Goal: Task Accomplishment & Management: Complete application form

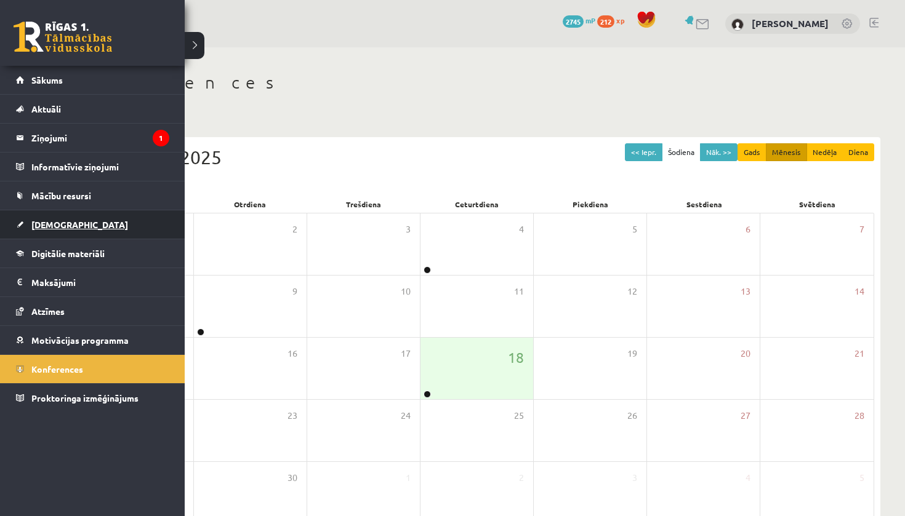
click at [36, 225] on span "[DEMOGRAPHIC_DATA]" at bounding box center [79, 224] width 97 height 11
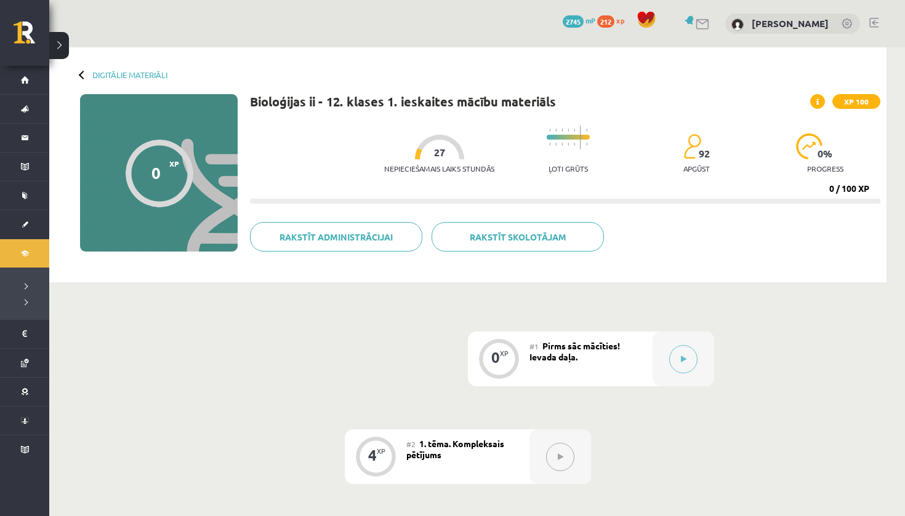
scroll to position [351, 0]
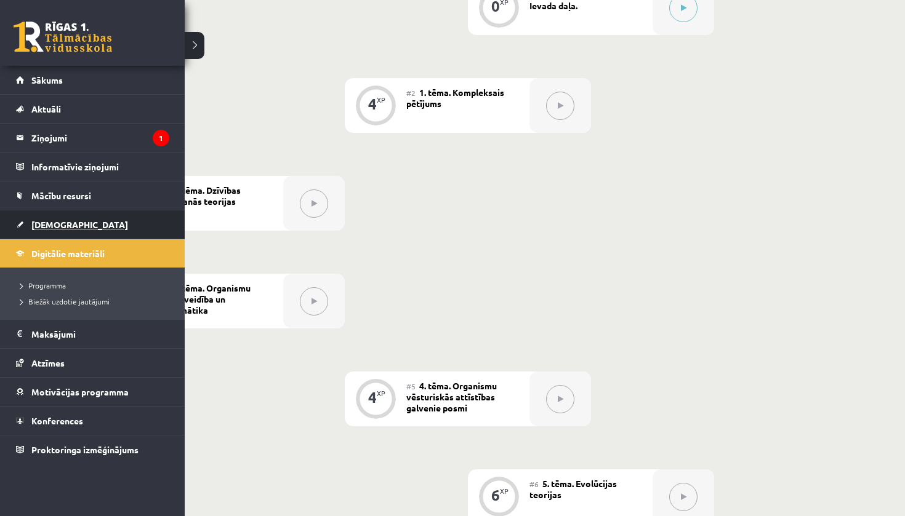
click at [52, 230] on link "[DEMOGRAPHIC_DATA]" at bounding box center [92, 225] width 153 height 28
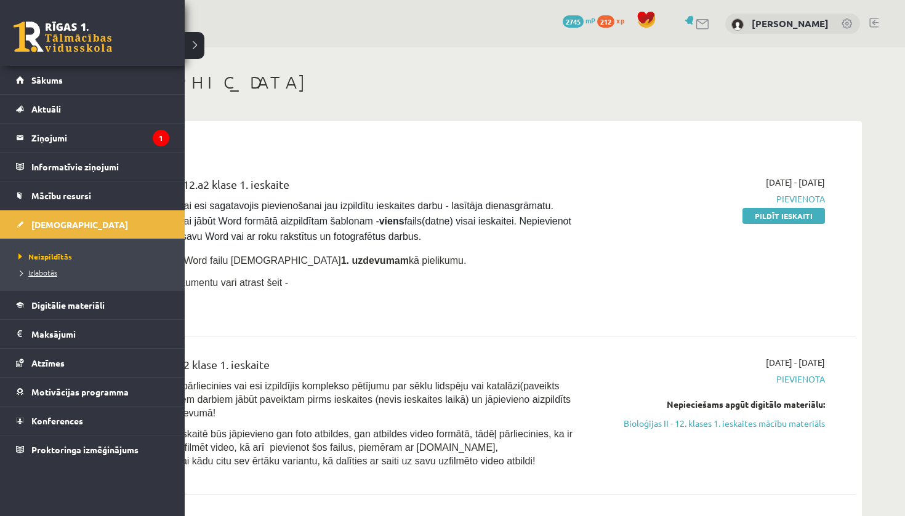
click at [49, 275] on span "Izlabotās" at bounding box center [36, 273] width 42 height 10
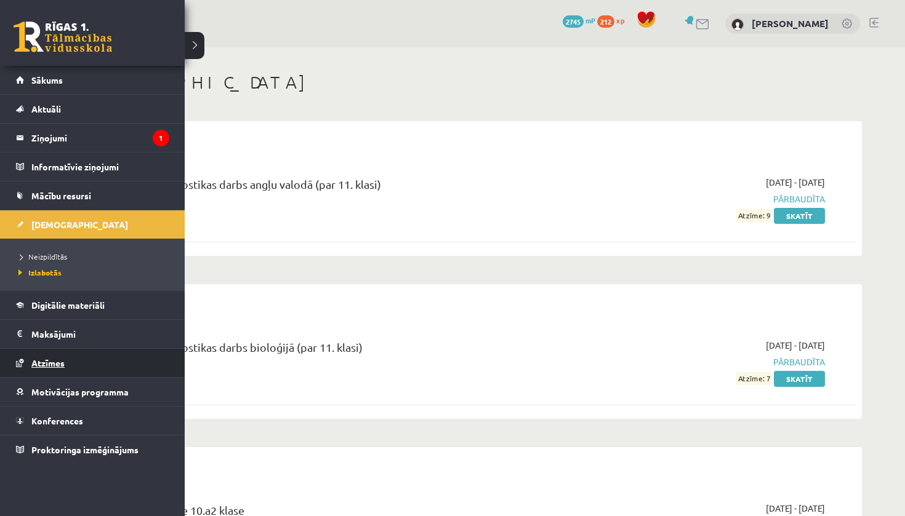
click at [49, 369] on link "Atzīmes" at bounding box center [92, 363] width 153 height 28
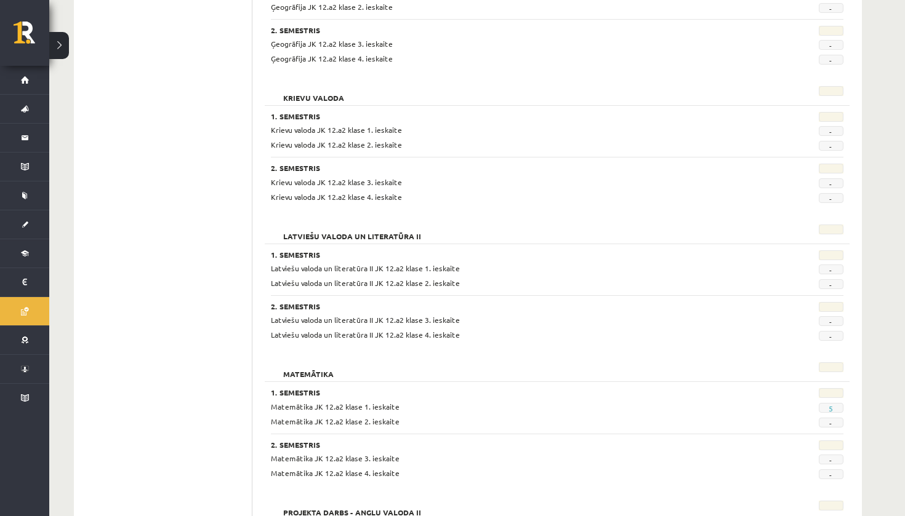
scroll to position [867, 0]
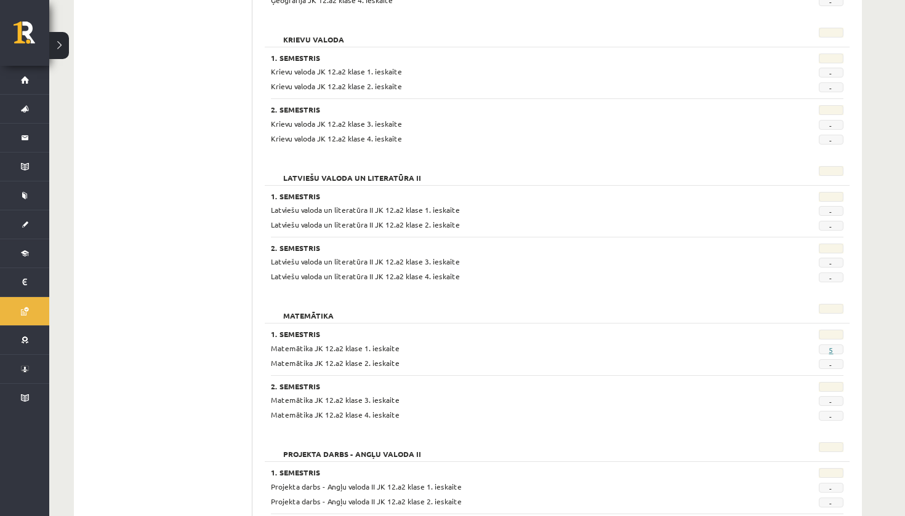
click at [832, 345] on link "5" at bounding box center [830, 350] width 4 height 10
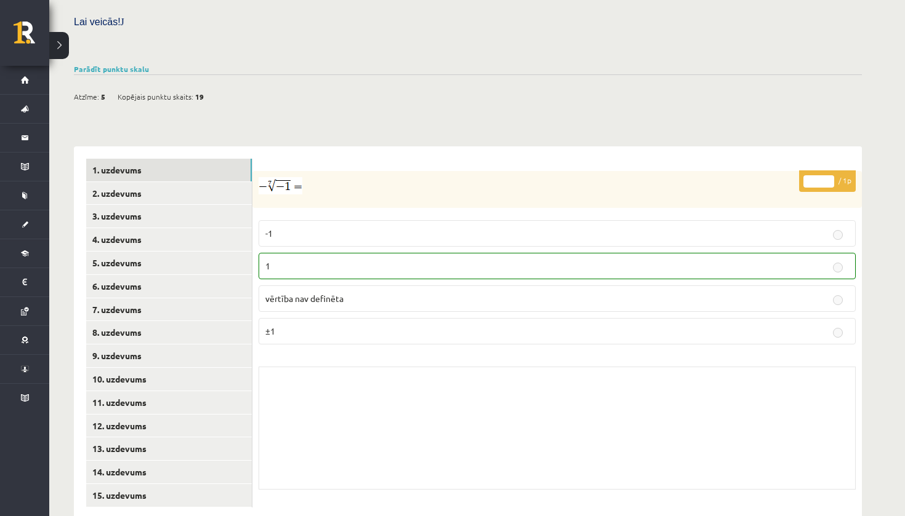
scroll to position [363, 0]
click at [158, 485] on link "15. uzdevums" at bounding box center [169, 496] width 166 height 23
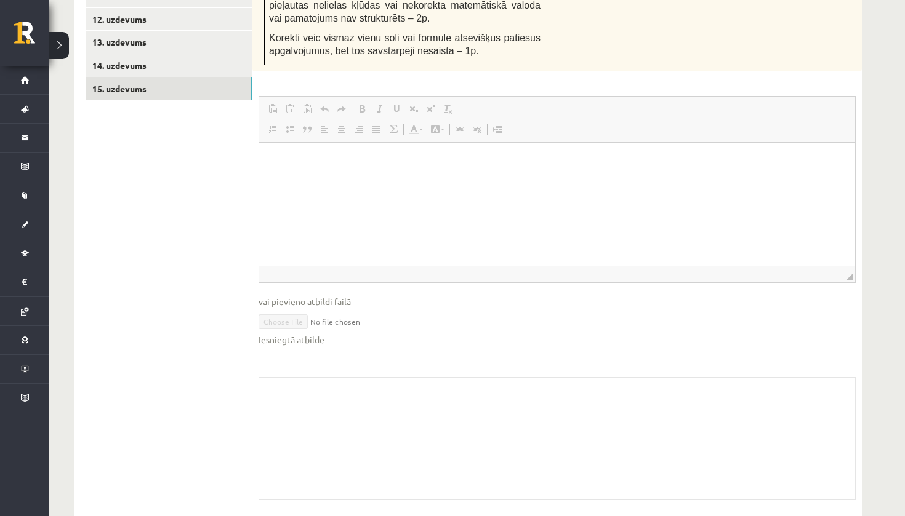
scroll to position [770, 0]
click at [308, 334] on link "Iesniegtā atbilde" at bounding box center [292, 340] width 66 height 13
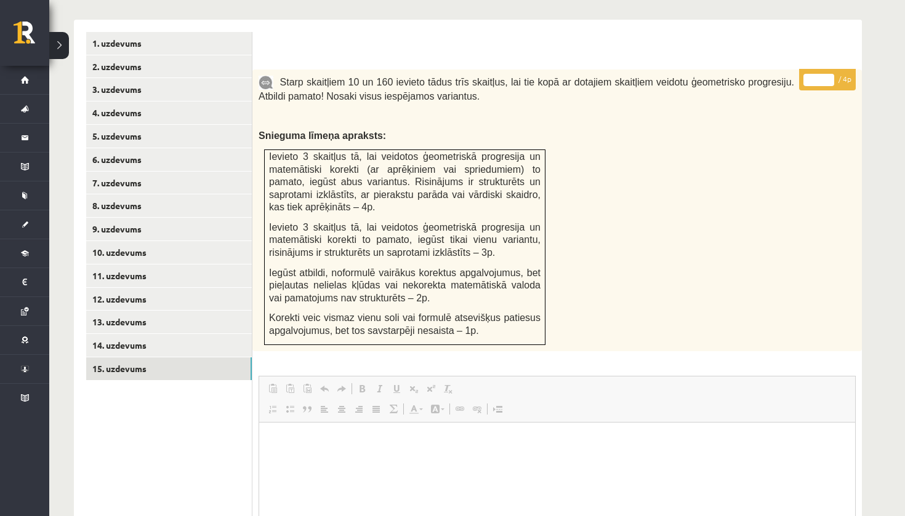
scroll to position [486, 0]
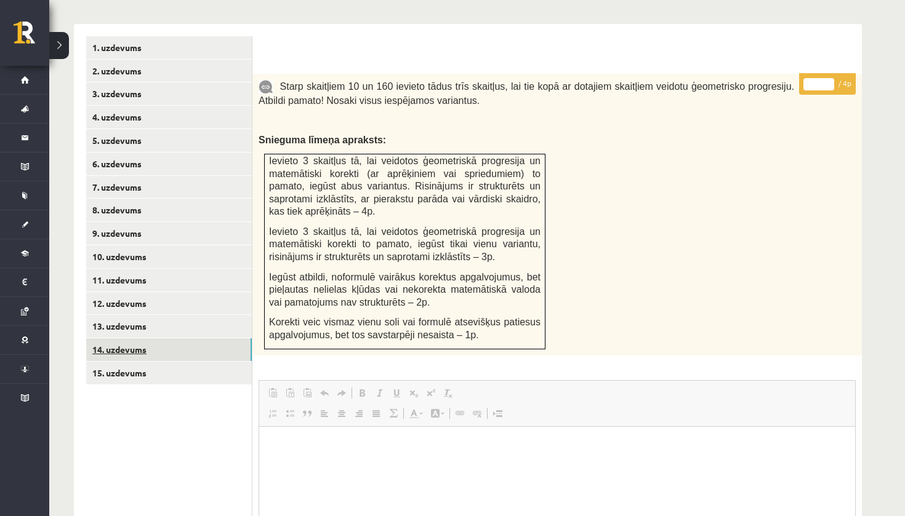
click at [202, 339] on link "14. uzdevums" at bounding box center [169, 350] width 166 height 23
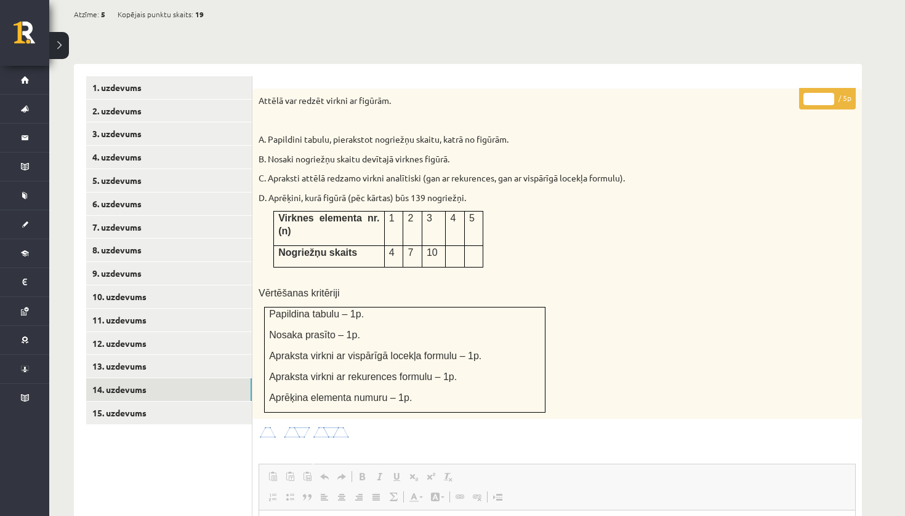
scroll to position [427, 0]
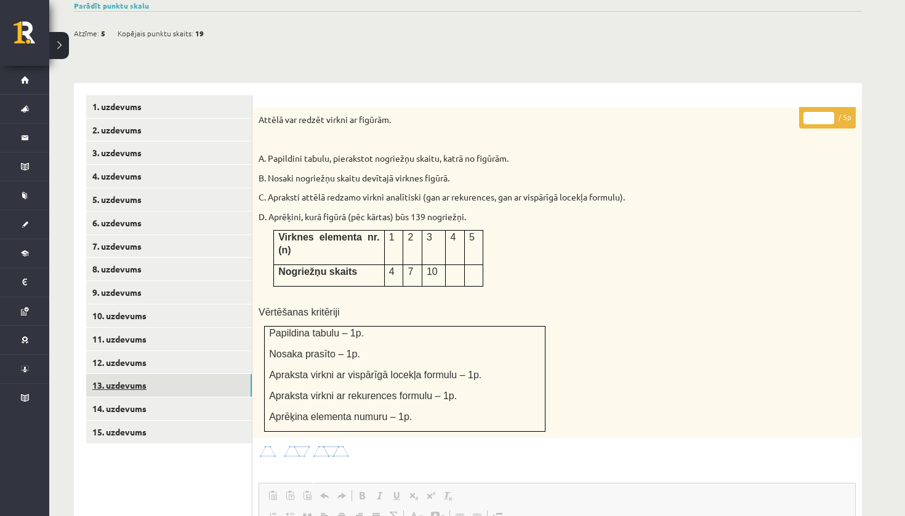
click at [209, 374] on link "13. uzdevums" at bounding box center [169, 385] width 166 height 23
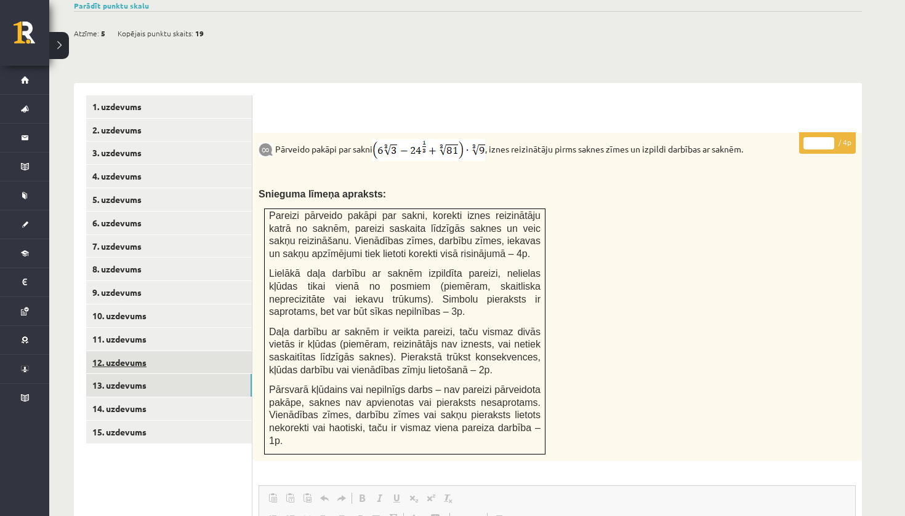
scroll to position [0, 0]
click at [208, 351] on link "12. uzdevums" at bounding box center [169, 362] width 166 height 23
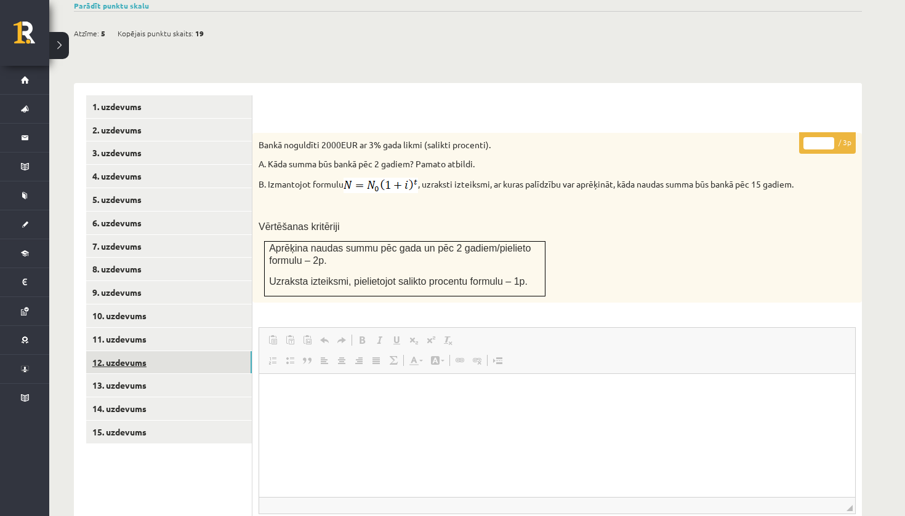
click at [221, 351] on link "12. uzdevums" at bounding box center [169, 362] width 166 height 23
click at [221, 328] on link "11. uzdevums" at bounding box center [169, 339] width 166 height 23
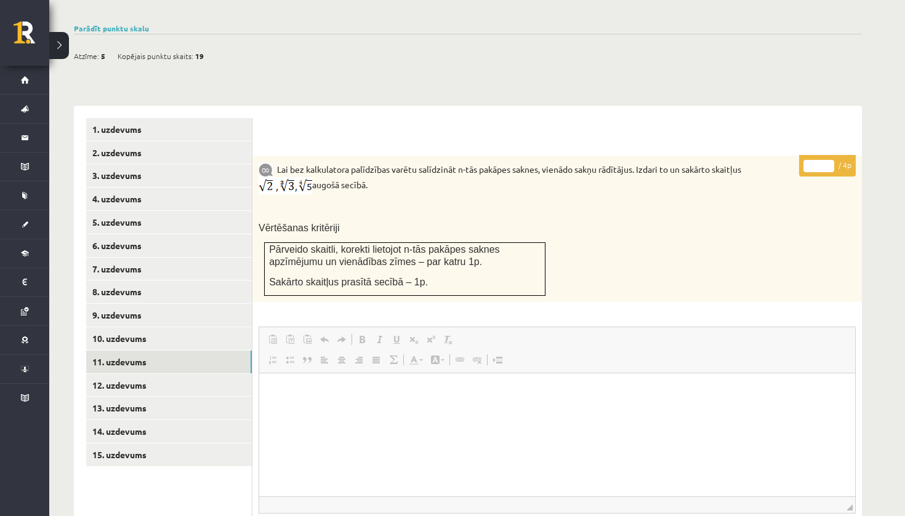
scroll to position [402, 0]
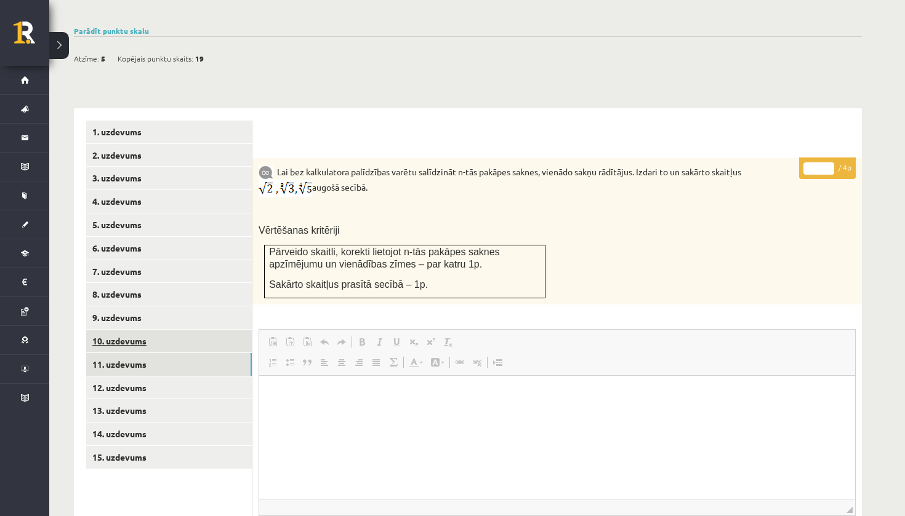
click at [209, 330] on link "10. uzdevums" at bounding box center [169, 341] width 166 height 23
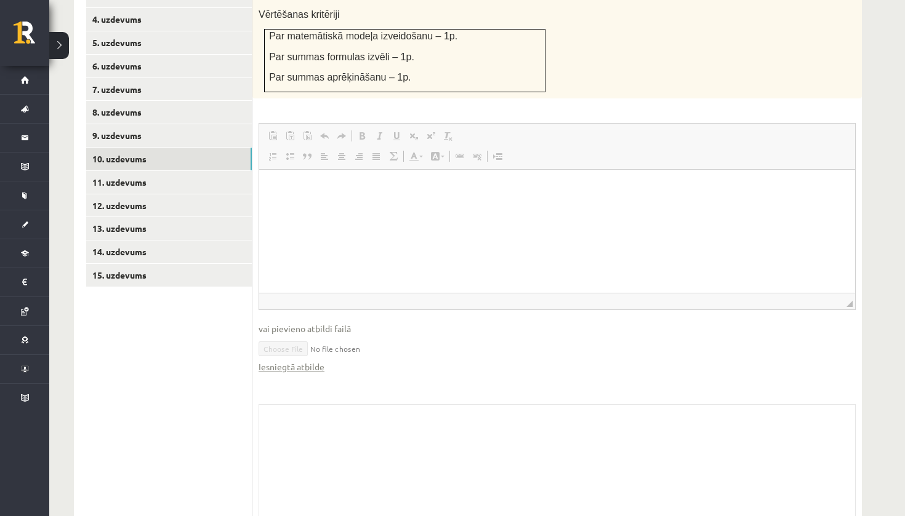
scroll to position [580, 0]
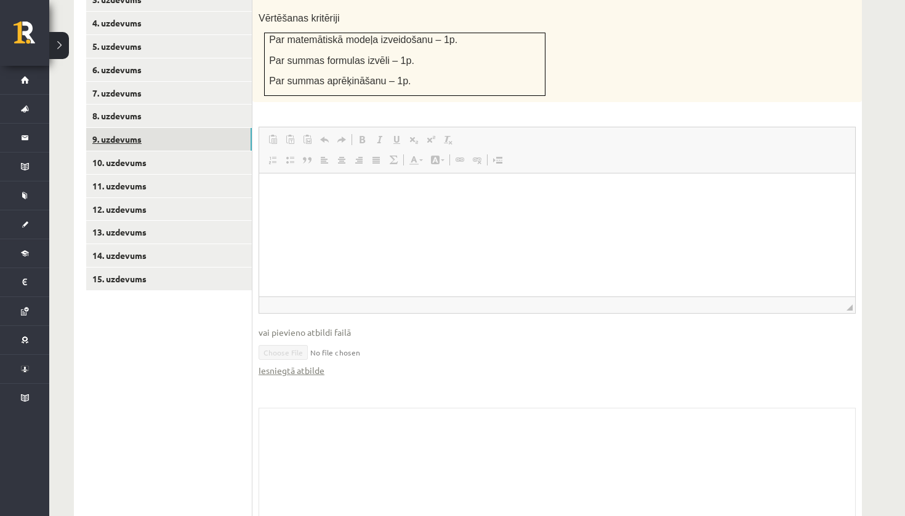
click at [140, 128] on link "9. uzdevums" at bounding box center [169, 139] width 166 height 23
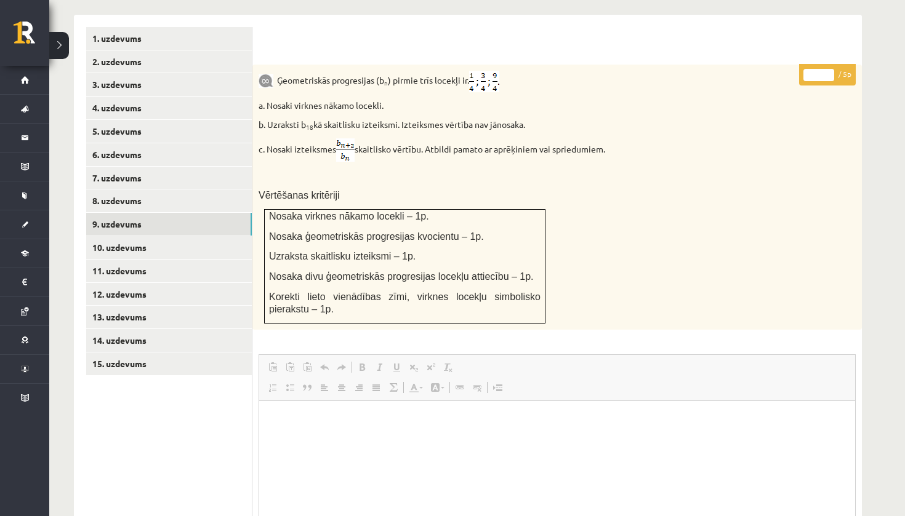
scroll to position [496, 0]
click at [155, 189] on link "8. uzdevums" at bounding box center [169, 200] width 166 height 23
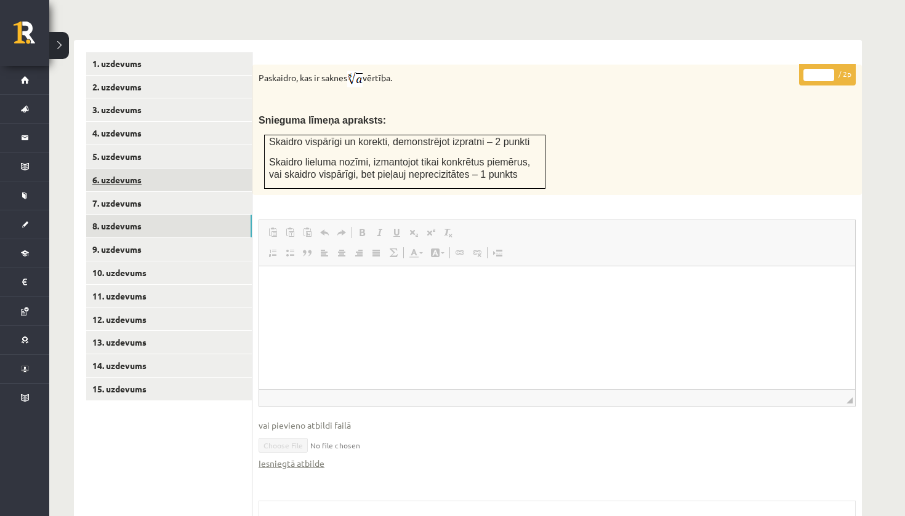
scroll to position [0, 0]
click at [168, 192] on link "7. uzdevums" at bounding box center [169, 203] width 166 height 23
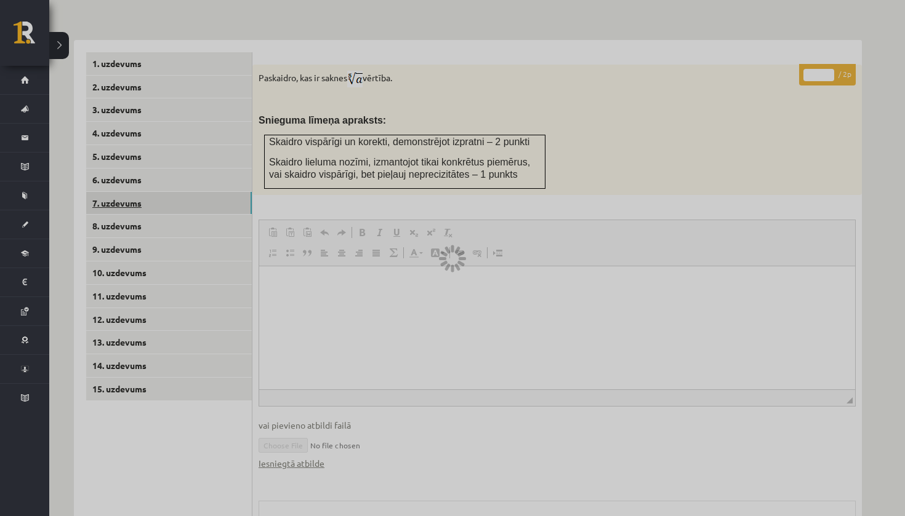
scroll to position [373, 0]
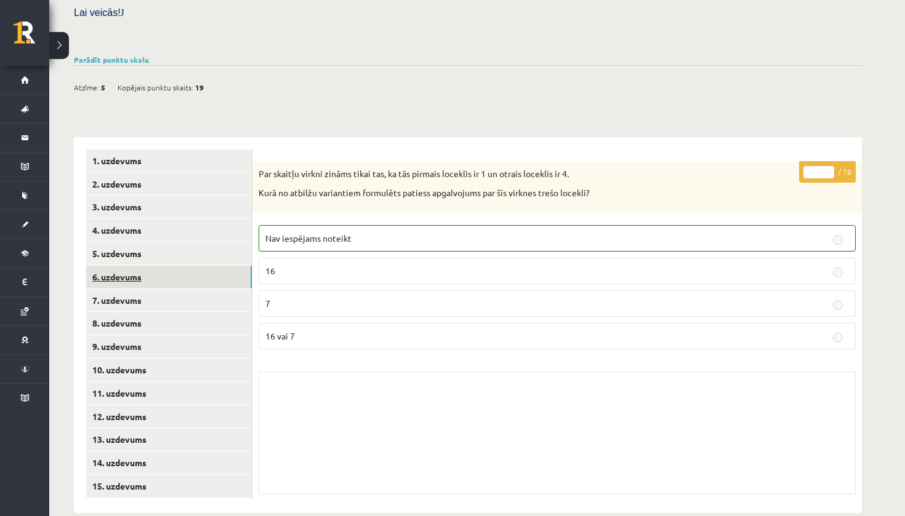
click at [172, 266] on link "6. uzdevums" at bounding box center [169, 277] width 166 height 23
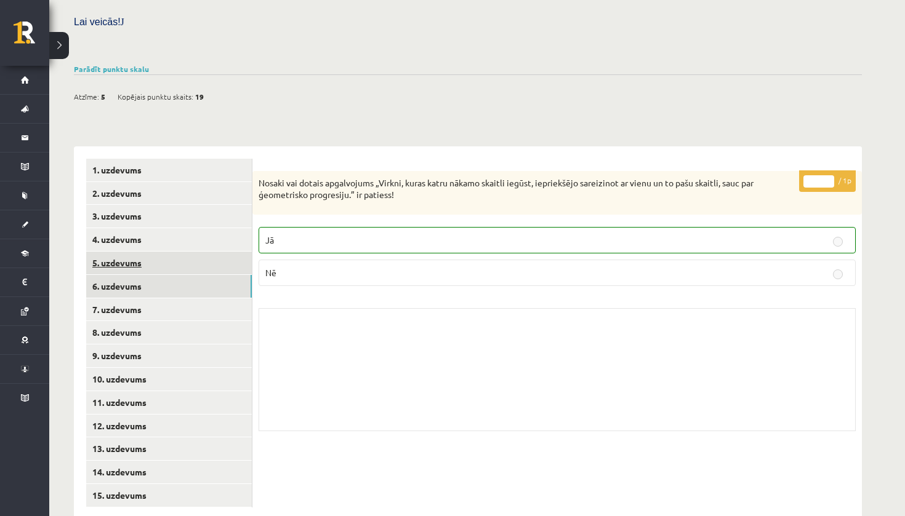
click at [177, 252] on link "5. uzdevums" at bounding box center [169, 263] width 166 height 23
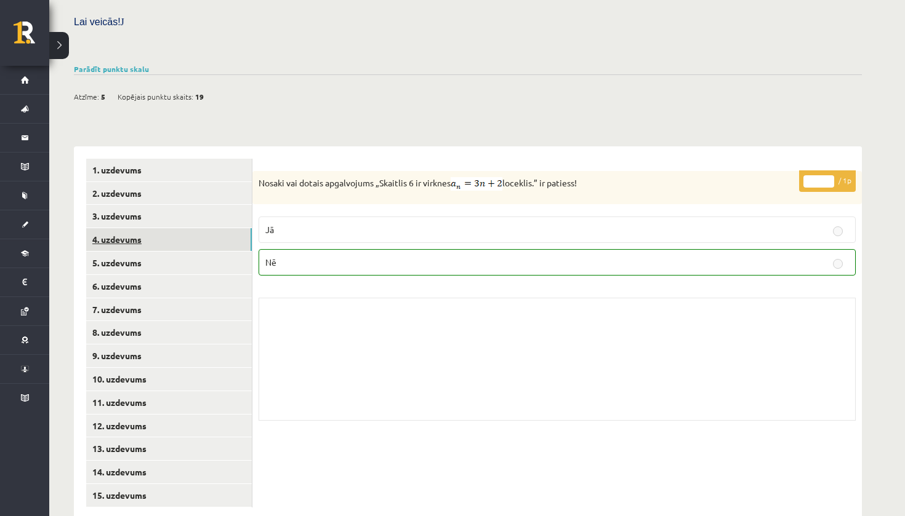
click at [174, 228] on link "4. uzdevums" at bounding box center [169, 239] width 166 height 23
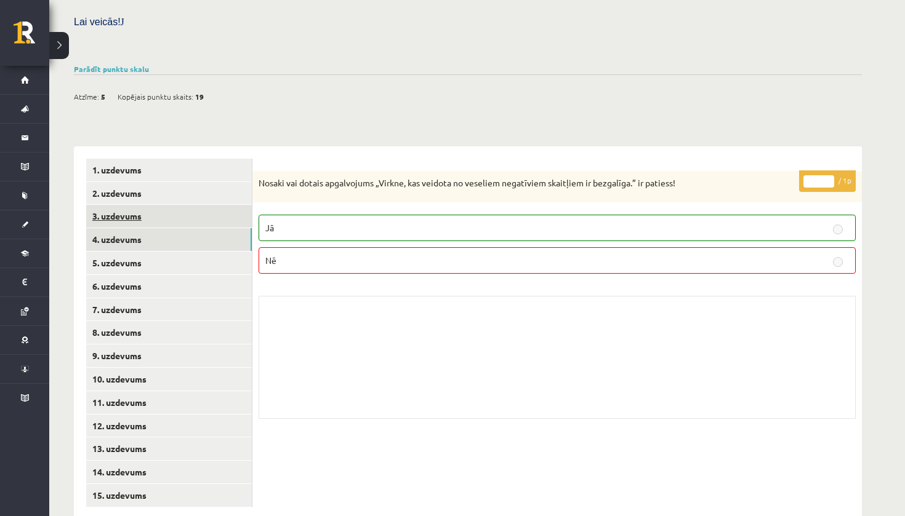
click at [214, 205] on link "3. uzdevums" at bounding box center [169, 216] width 166 height 23
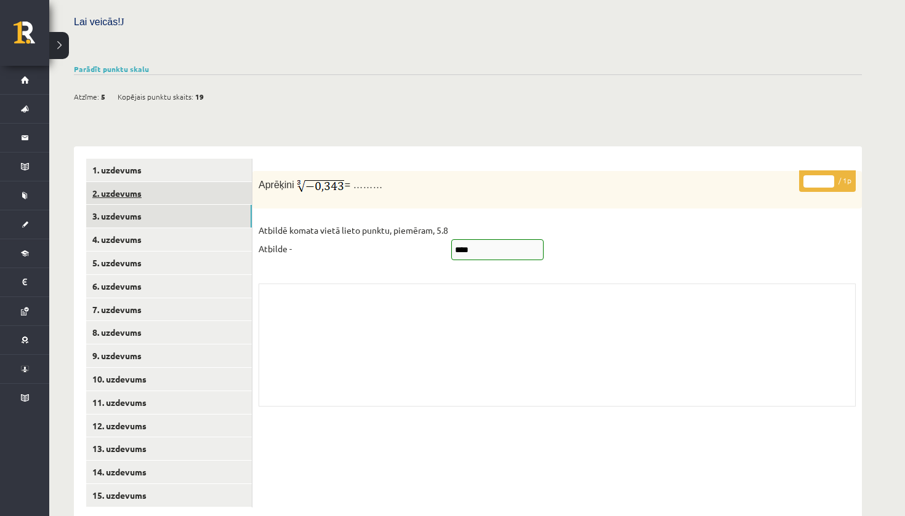
click at [183, 182] on link "2. uzdevums" at bounding box center [169, 193] width 166 height 23
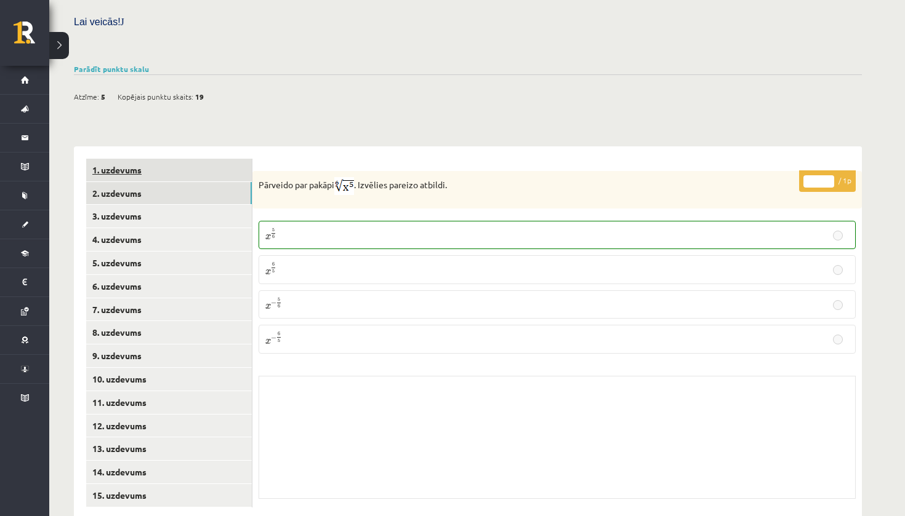
click at [188, 159] on link "1. uzdevums" at bounding box center [169, 170] width 166 height 23
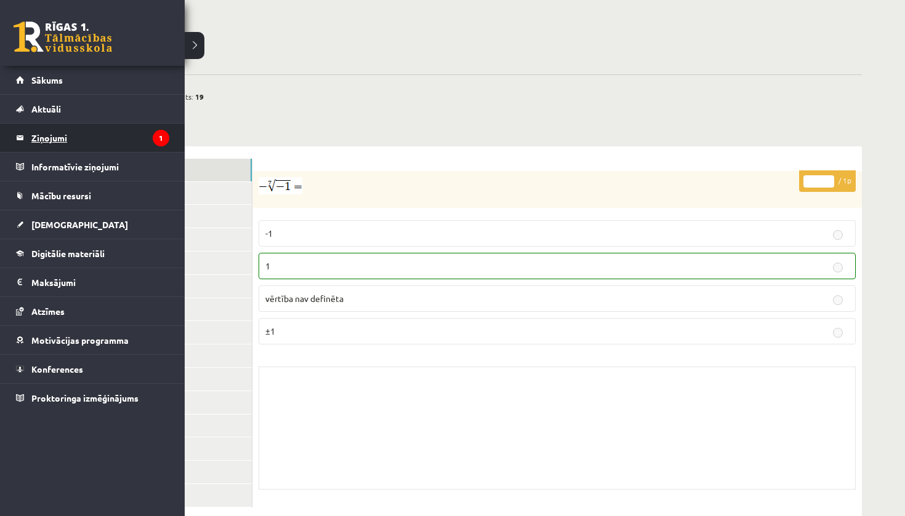
click at [66, 137] on legend "Ziņojumi 1" at bounding box center [100, 138] width 138 height 28
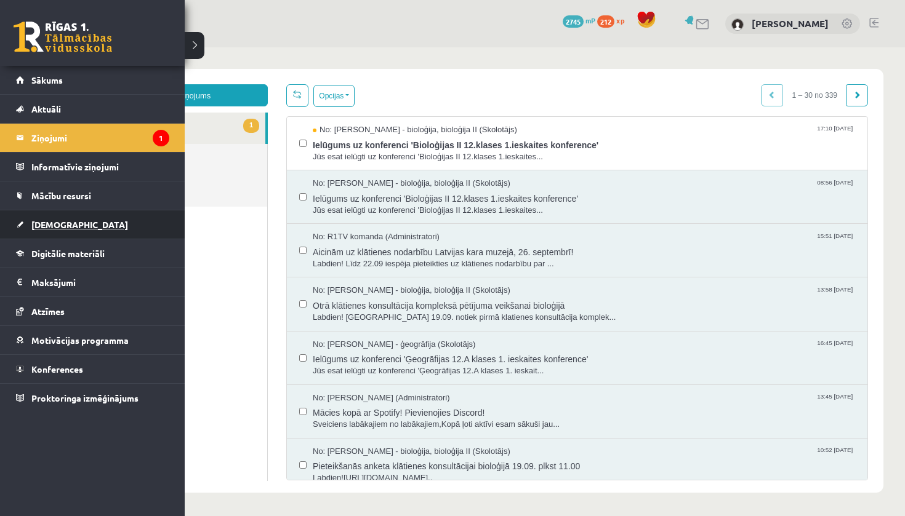
click at [41, 230] on link "[DEMOGRAPHIC_DATA]" at bounding box center [92, 225] width 153 height 28
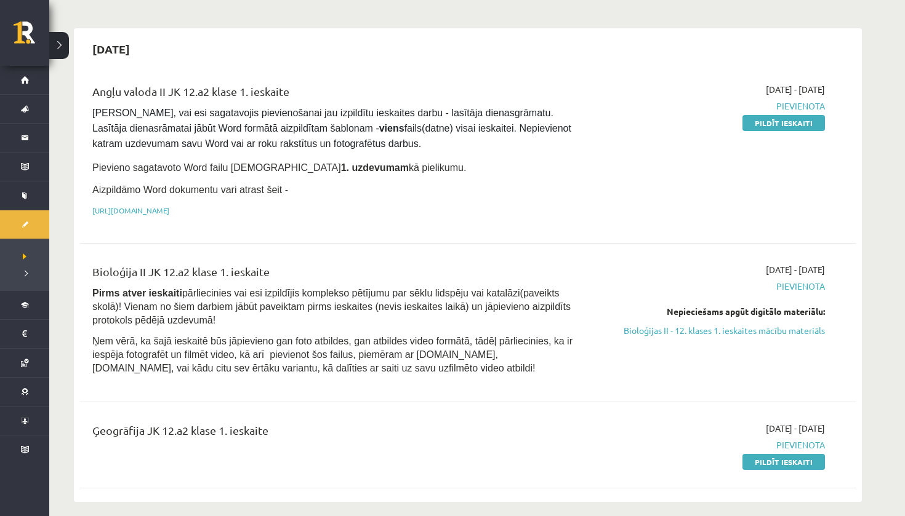
scroll to position [153, 0]
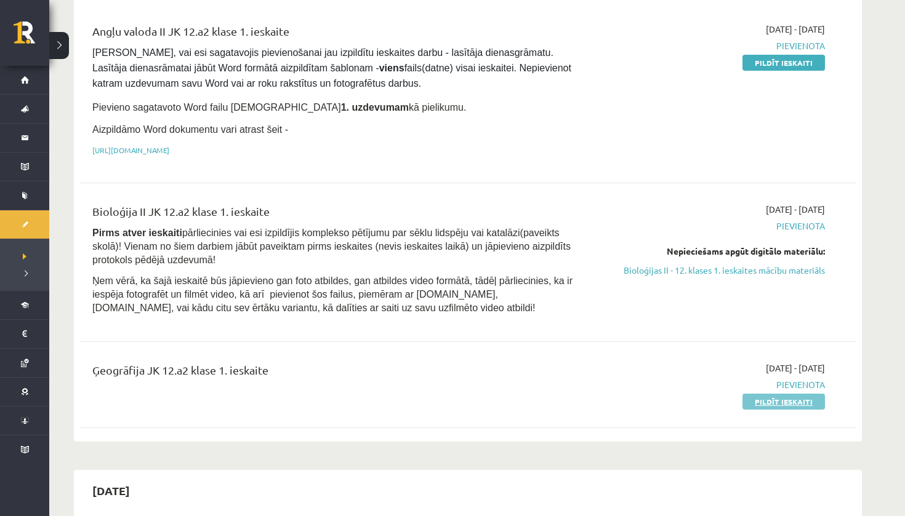
click at [775, 396] on link "Pildīt ieskaiti" at bounding box center [783, 402] width 82 height 16
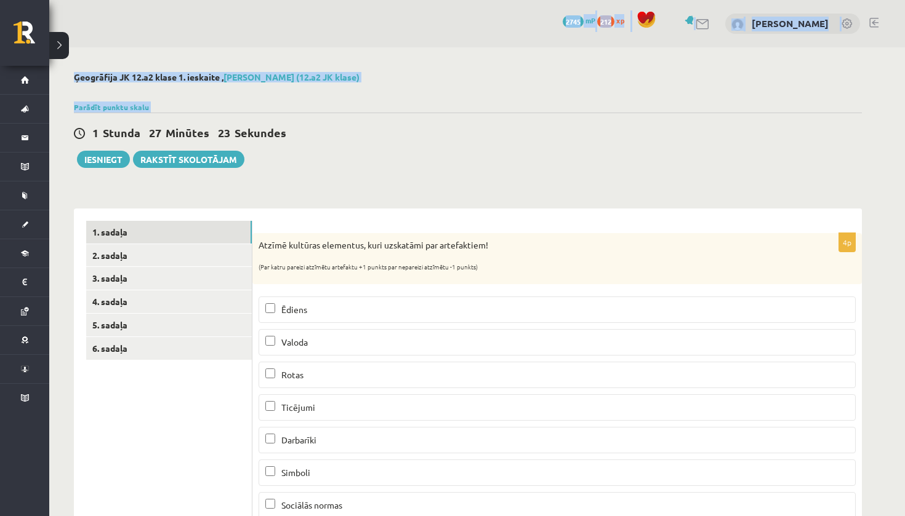
drag, startPoint x: 445, startPoint y: 14, endPoint x: 632, endPoint y: -31, distance: 192.3
click at [632, 0] on html "0 Dāvanas 2745 mP 212 xp Amanda Ozola Sākums Aktuāli Kā mācīties eSKOLĀ Kontakt…" at bounding box center [452, 258] width 905 height 516
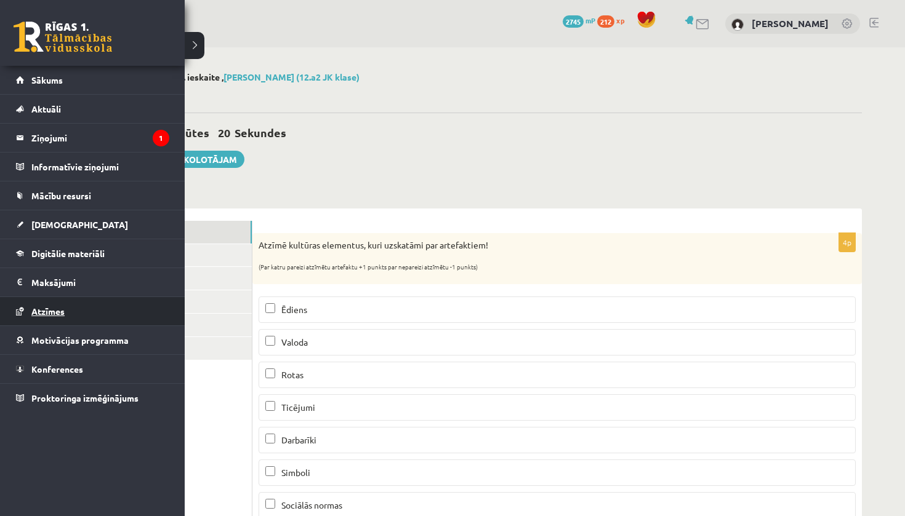
click at [52, 321] on link "Atzīmes" at bounding box center [92, 311] width 153 height 28
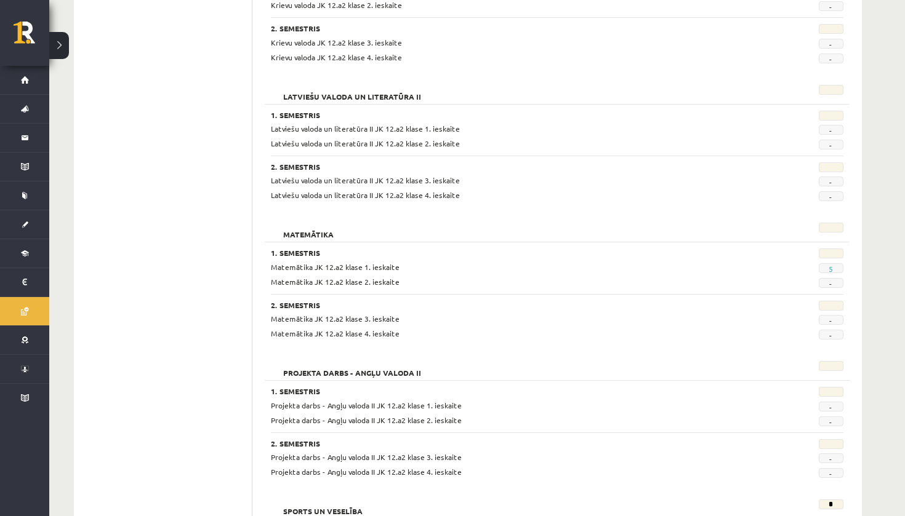
scroll to position [979, 0]
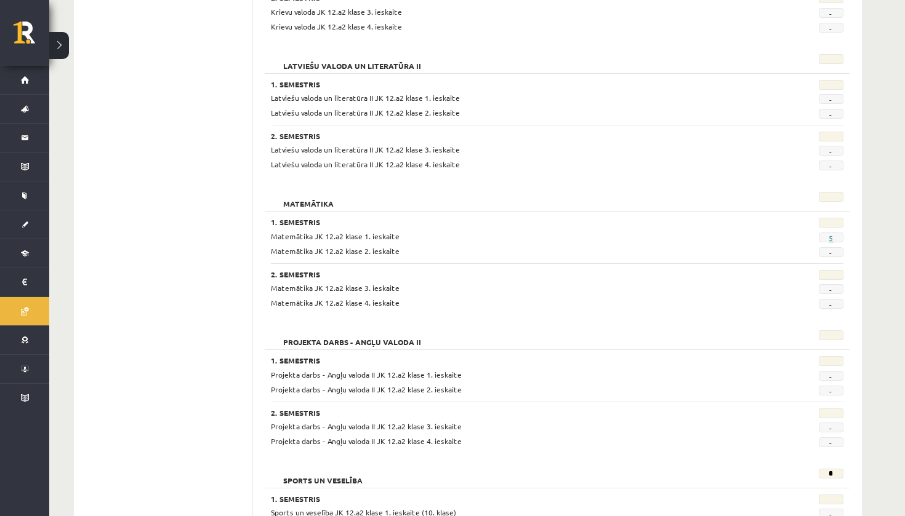
click at [829, 233] on link "5" at bounding box center [830, 238] width 4 height 10
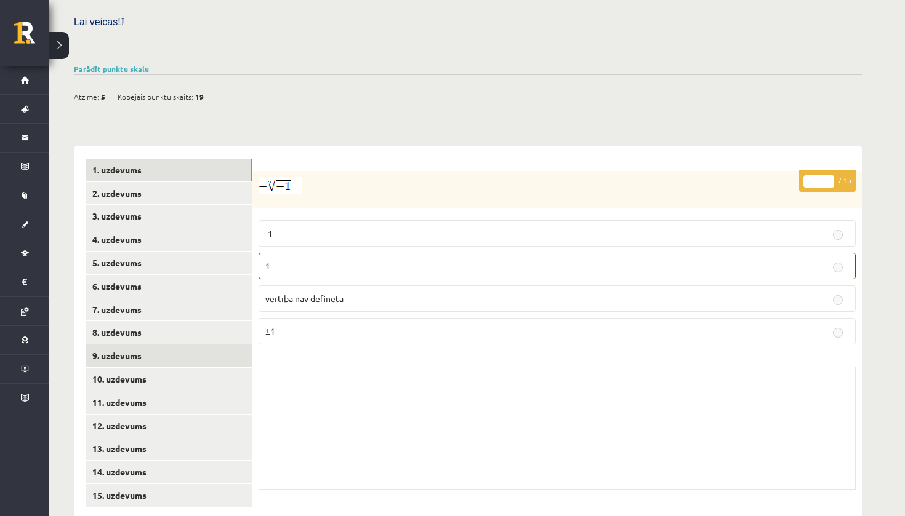
scroll to position [363, 0]
click at [145, 345] on link "9. uzdevums" at bounding box center [169, 356] width 166 height 23
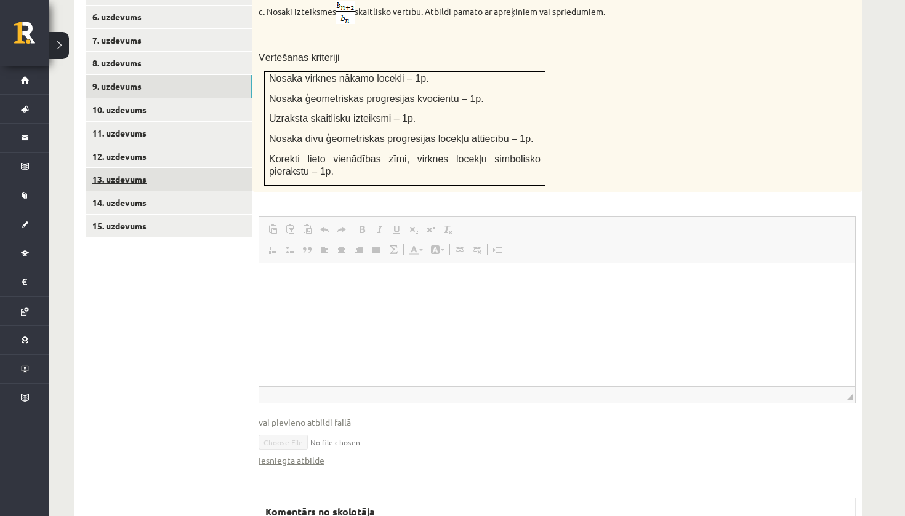
scroll to position [640, 0]
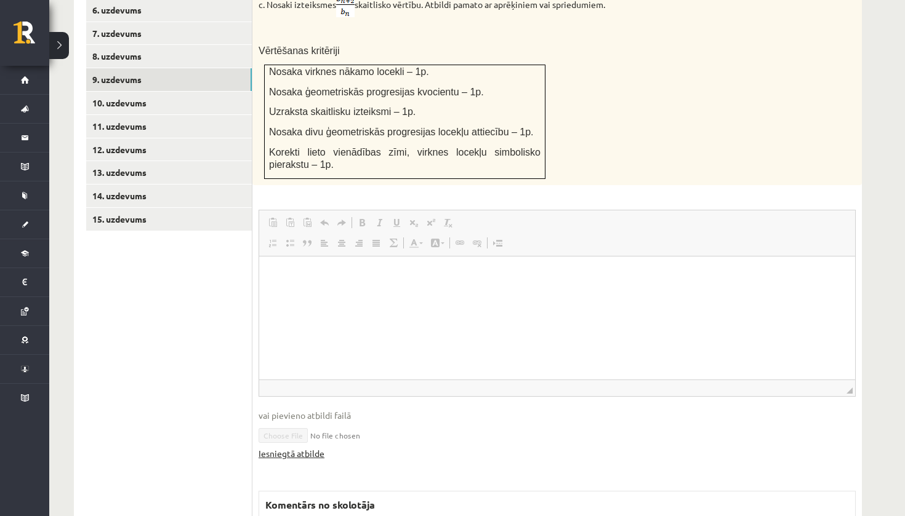
click at [289, 447] on link "Iesniegtā atbilde" at bounding box center [292, 453] width 66 height 13
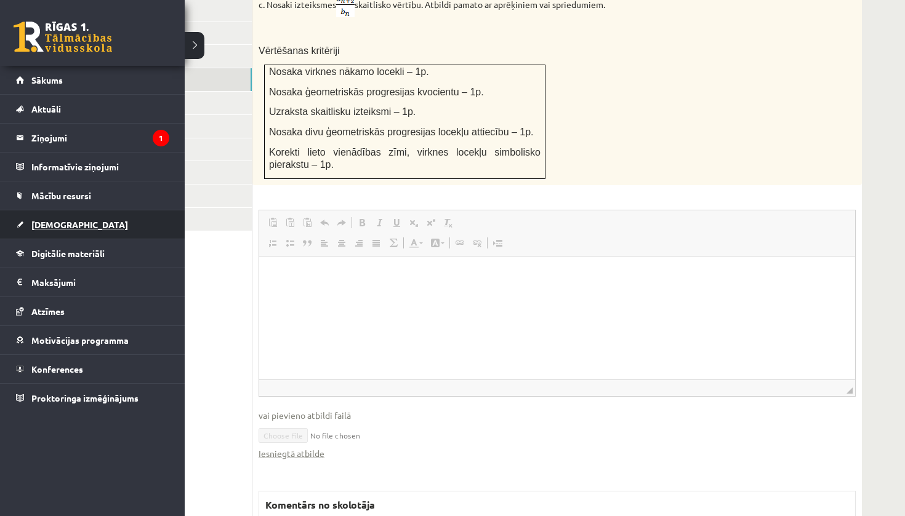
click at [47, 227] on span "[DEMOGRAPHIC_DATA]" at bounding box center [79, 224] width 97 height 11
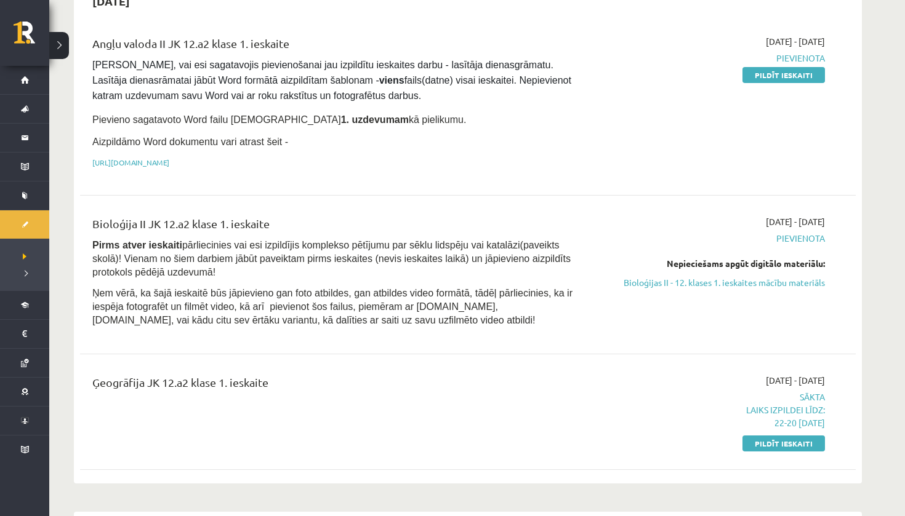
scroll to position [140, 0]
click at [782, 438] on link "Pildīt ieskaiti" at bounding box center [783, 444] width 82 height 16
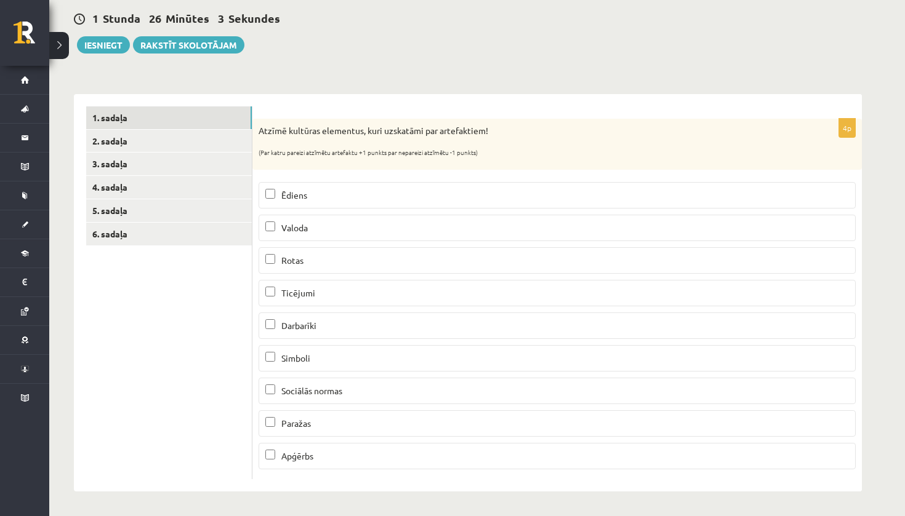
scroll to position [114, 0]
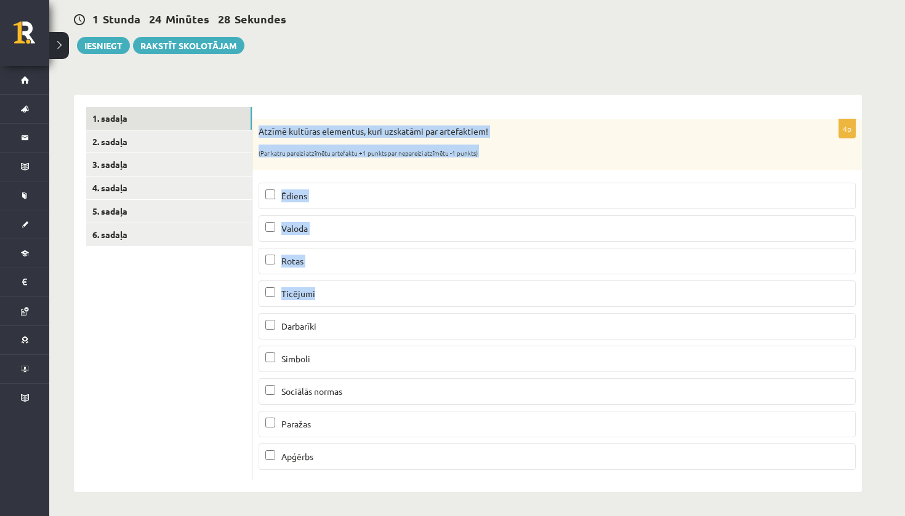
drag, startPoint x: 257, startPoint y: 130, endPoint x: 326, endPoint y: 311, distance: 194.0
click at [326, 311] on div "4p Atzīmē kultūras elementus, kuri uzskatāmi par artefaktiem! (Par katru pareiz…" at bounding box center [556, 299] width 609 height 361
click at [287, 92] on div "********* ********* ********* ********* ********* ********* 1. sadaļa 2. sadaļa…" at bounding box center [468, 287] width 788 height 410
drag, startPoint x: 259, startPoint y: 129, endPoint x: 366, endPoint y: 474, distance: 361.5
click at [366, 474] on div "4p Atzīmē kultūras elementus, kuri uzskatāmi par artefaktiem! (Par katru pareiz…" at bounding box center [556, 299] width 609 height 361
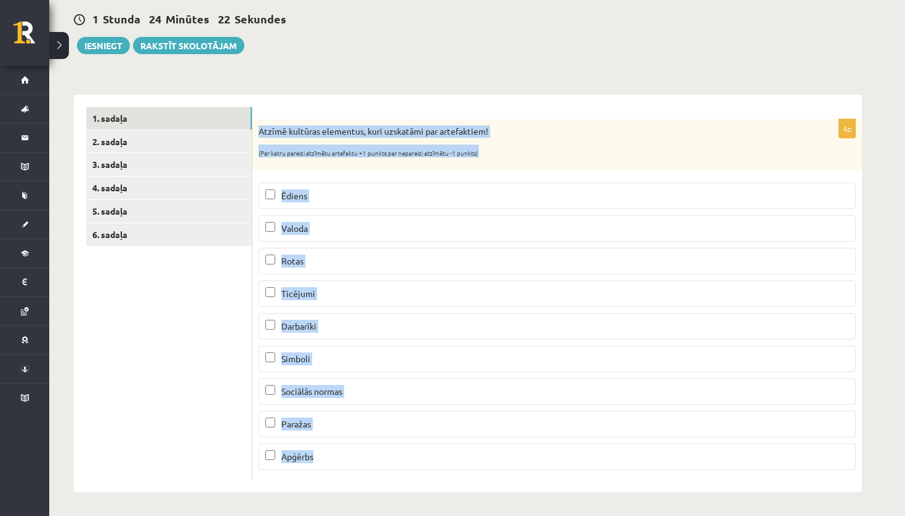
copy div "Atzīmē kultūras elementus, kuri uzskatāmi par artefaktiem! (Par katru pareizi a…"
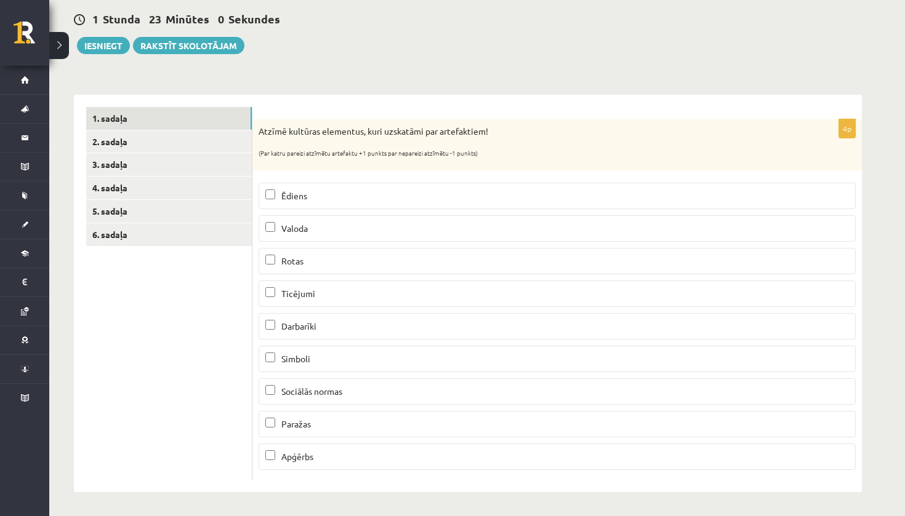
click at [300, 196] on span "Ēdiens" at bounding box center [294, 195] width 26 height 11
click at [319, 264] on p "Rotas" at bounding box center [557, 261] width 584 height 13
click at [319, 328] on p "Darbarīki" at bounding box center [557, 326] width 584 height 13
click at [317, 451] on p "Apģērbs" at bounding box center [557, 457] width 584 height 13
click at [185, 145] on link "2. sadaļa" at bounding box center [169, 141] width 166 height 23
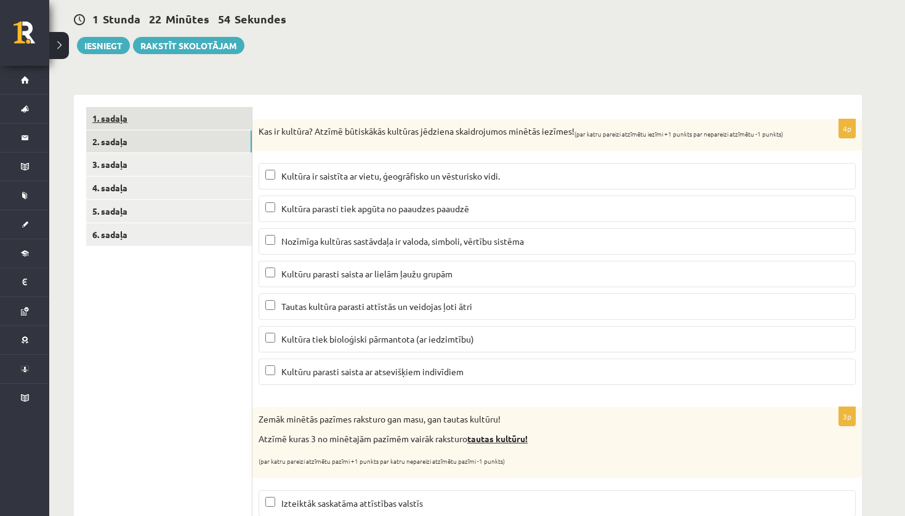
click at [204, 124] on link "1. sadaļa" at bounding box center [169, 118] width 166 height 23
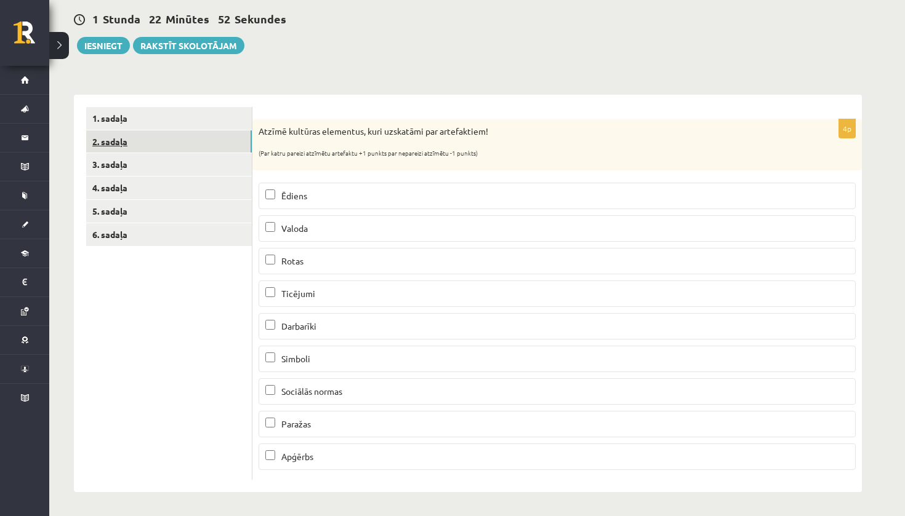
click at [137, 137] on link "2. sadaļa" at bounding box center [169, 141] width 166 height 23
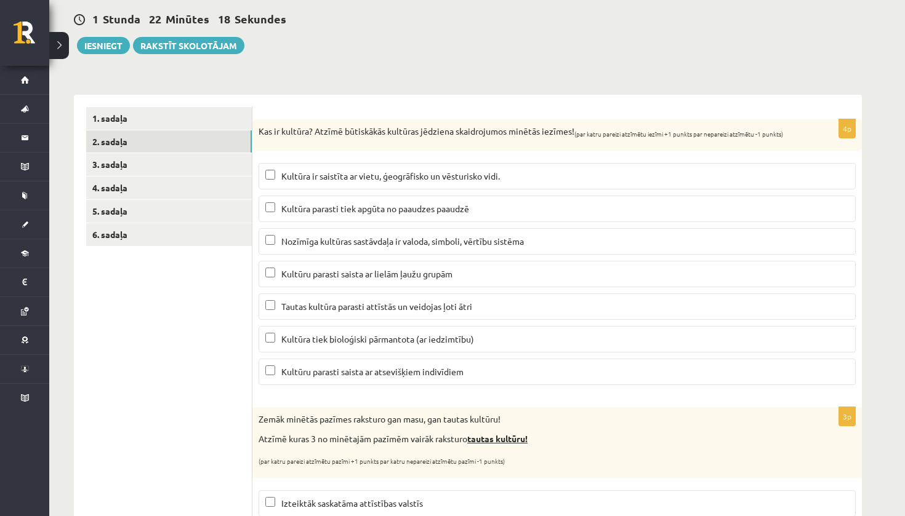
click at [335, 240] on span "Nozīmīga kultūras sastāvdaļa ir valoda, simboli, vērtību sistēma" at bounding box center [402, 241] width 243 height 11
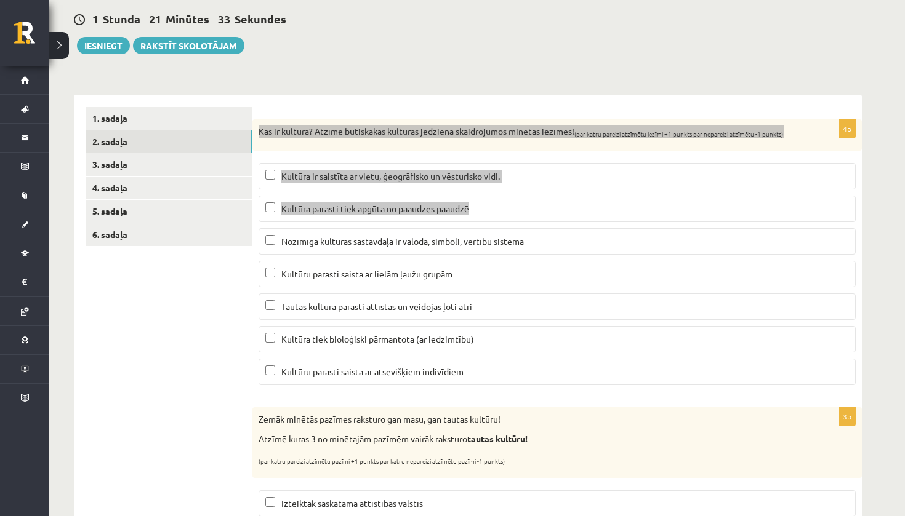
drag, startPoint x: 261, startPoint y: 129, endPoint x: 291, endPoint y: 228, distance: 102.8
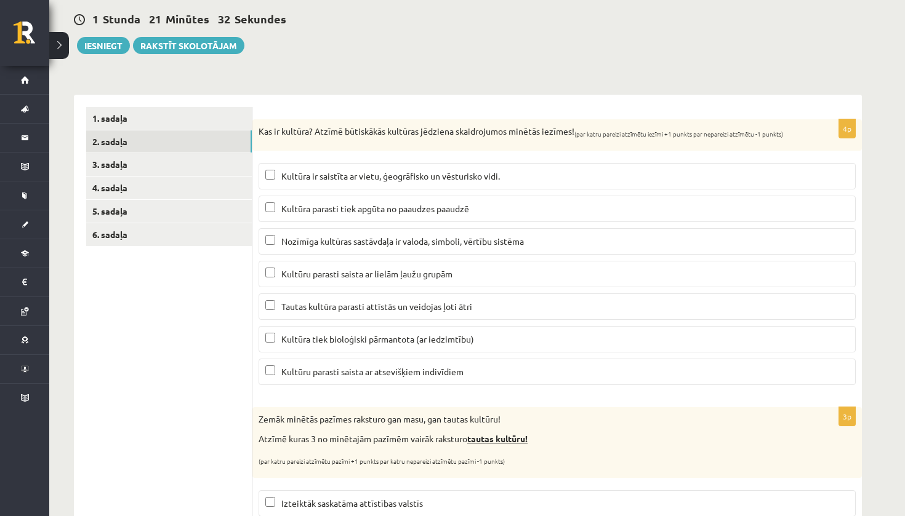
click at [107, 276] on ul "1. sadaļa 2. sadaļa 3. sadaļa 4. sadaļa 5. sadaļa 6. sadaļa" at bounding box center [169, 415] width 166 height 616
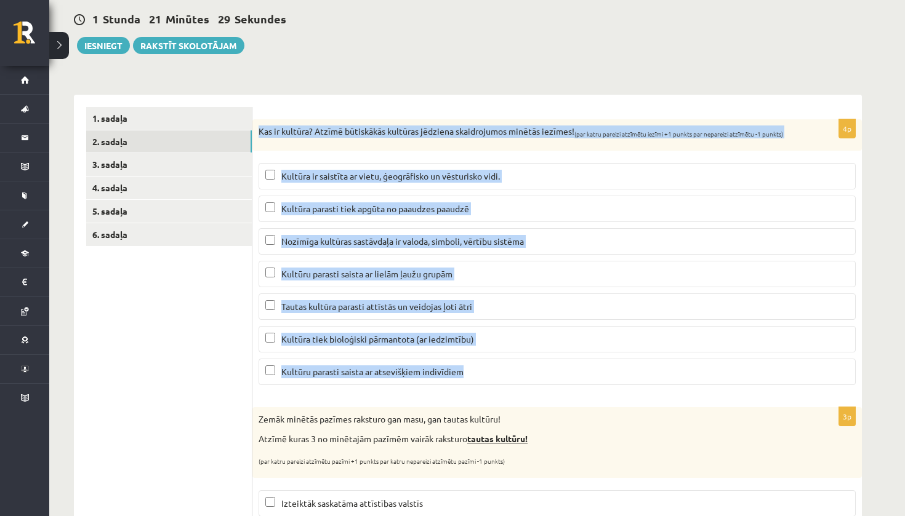
drag, startPoint x: 256, startPoint y: 127, endPoint x: 484, endPoint y: 382, distance: 341.3
click at [484, 382] on div "4p Kas ir kultūra? Atzīmē būtiskākās kultūras jēdziena skaidrojumos minētās iez…" at bounding box center [556, 257] width 609 height 276
copy div "Kas ir kultūra? Atzīmē būtiskākās kultūras jēdziena skaidrojumos minētās iezīme…"
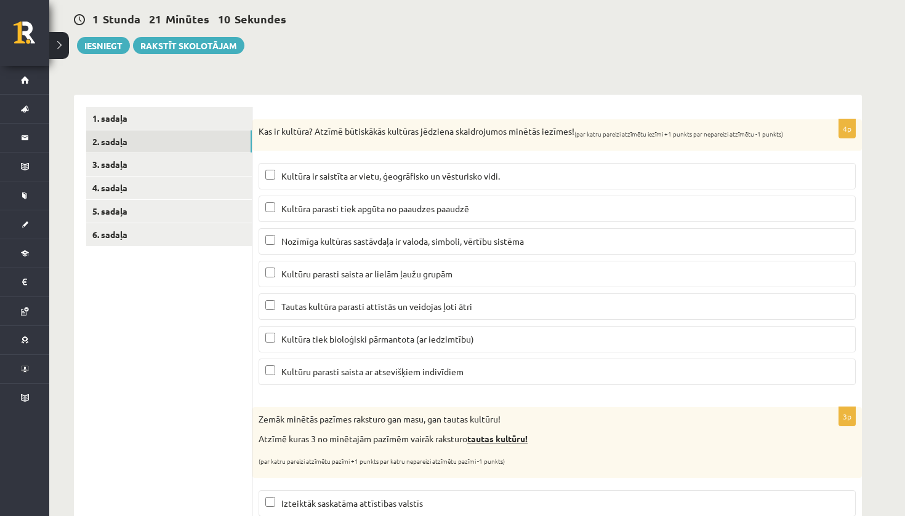
click at [391, 170] on p "Kultūra ir saistīta ar vietu, ģeogrāfisko un vēsturisko vidi." at bounding box center [557, 176] width 584 height 13
click at [409, 201] on label "Kultūra parasti tiek apgūta no paaudzes paaudzē" at bounding box center [557, 209] width 597 height 26
click at [410, 268] on p "Kultūru parasti saista ar lielām ļaužu grupām" at bounding box center [557, 274] width 584 height 13
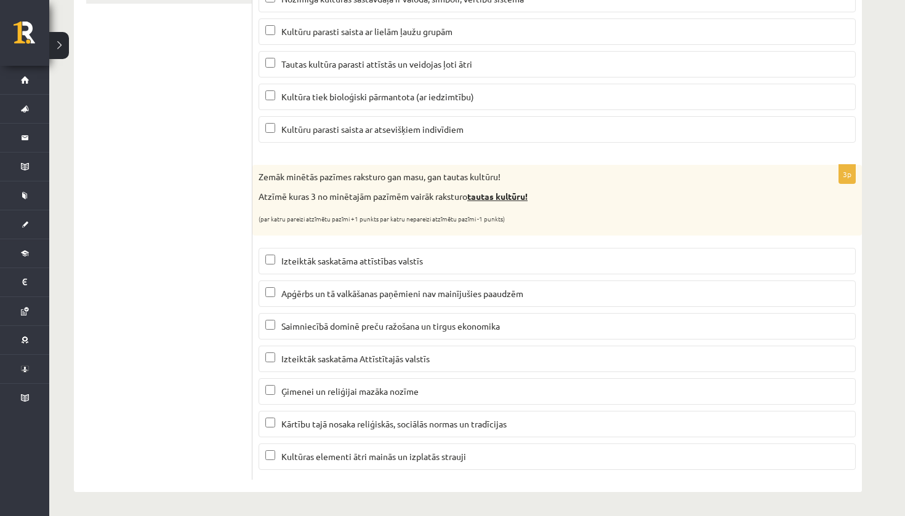
scroll to position [356, 0]
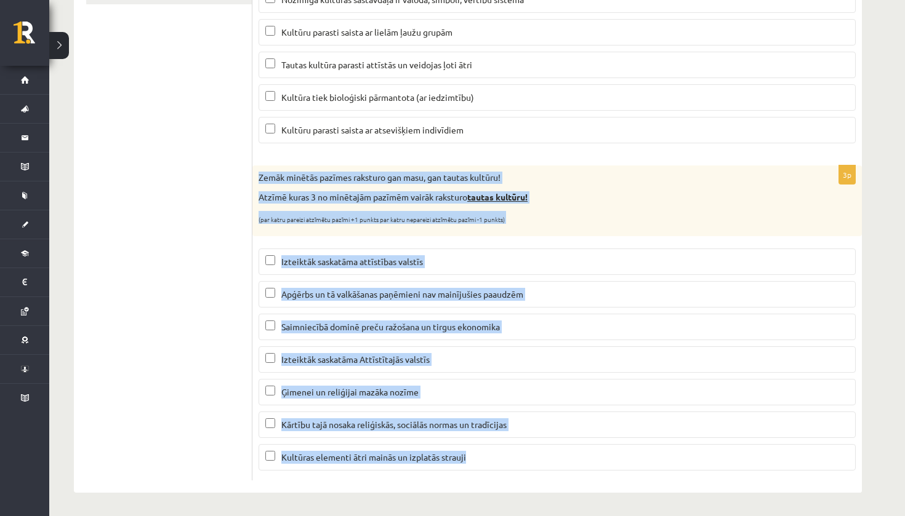
drag, startPoint x: 259, startPoint y: 181, endPoint x: 516, endPoint y: 494, distance: 405.4
click at [516, 494] on div "Ģeogrāfija JK 12.a2 klase 1. ieskaite , Amanda Ozola (12.a2 JK klase) Parādīt p…" at bounding box center [467, 105] width 837 height 826
copy div "Zemāk minētās pazīmes raksturo gan masu, gan tautas kultūru! Atzīmē kuras 3 no …"
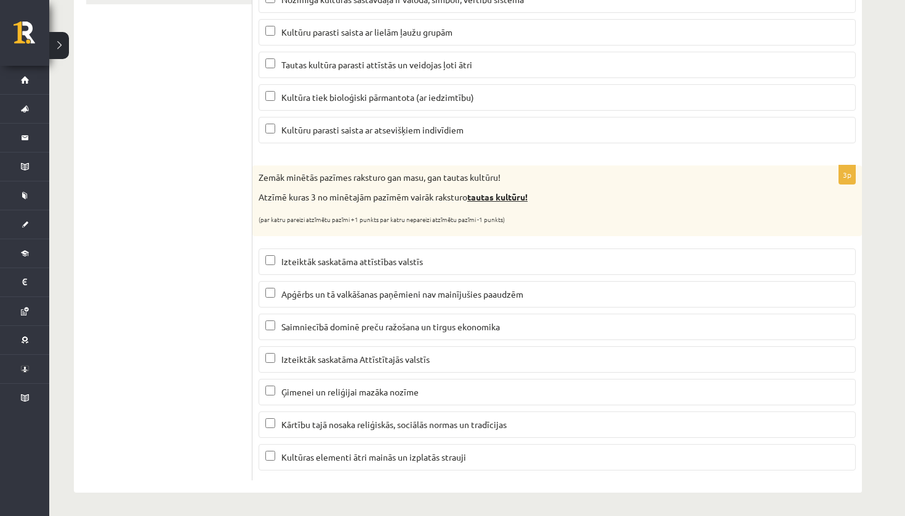
click at [183, 247] on ul "1. sadaļa 2. sadaļa 3. sadaļa 4. sadaļa 5. sadaļa 6. sadaļa" at bounding box center [169, 173] width 166 height 616
click at [338, 295] on span "Apģērbs un tā valkāšanas paņēmieni nav mainījušies paaudzēm" at bounding box center [402, 294] width 242 height 11
click at [370, 358] on span "Izteiktāk saskatāma Attīstītajās valstīs" at bounding box center [355, 359] width 148 height 11
click at [372, 425] on span "Kārtību tajā nosaka reliģiskās, sociālās normas un tradīcijas" at bounding box center [393, 424] width 225 height 11
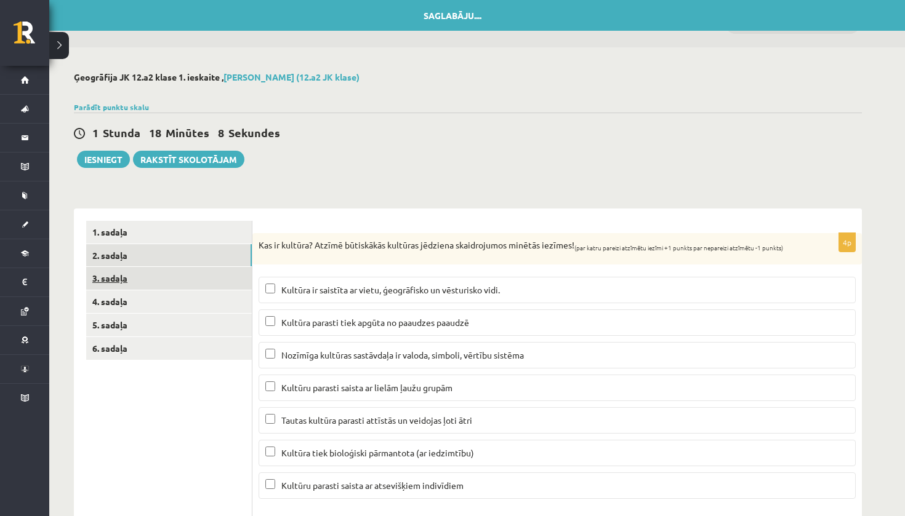
scroll to position [0, 0]
click at [194, 279] on link "3. sadaļa" at bounding box center [169, 278] width 166 height 23
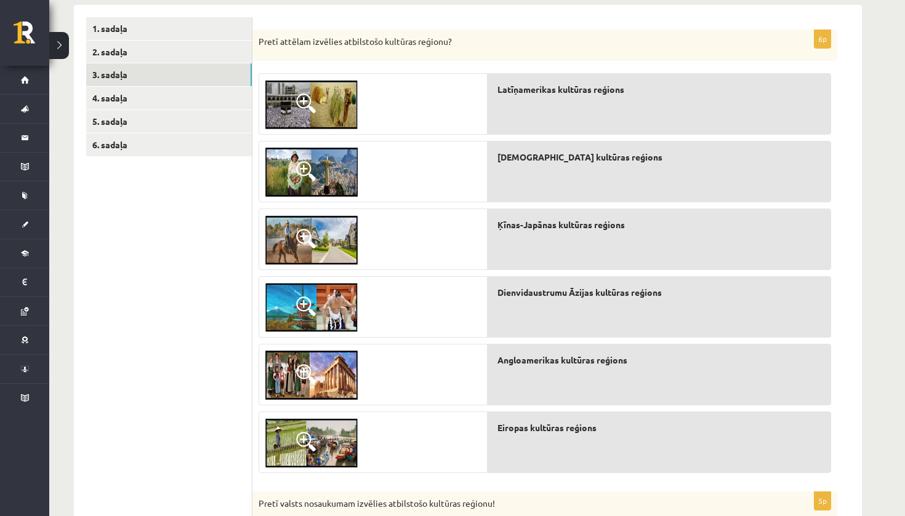
scroll to position [202, 0]
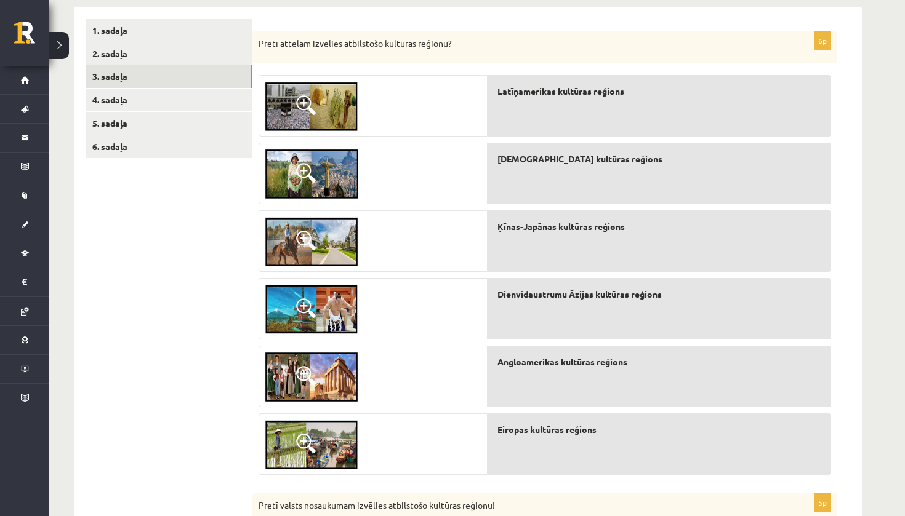
click at [331, 98] on img at bounding box center [311, 106] width 92 height 49
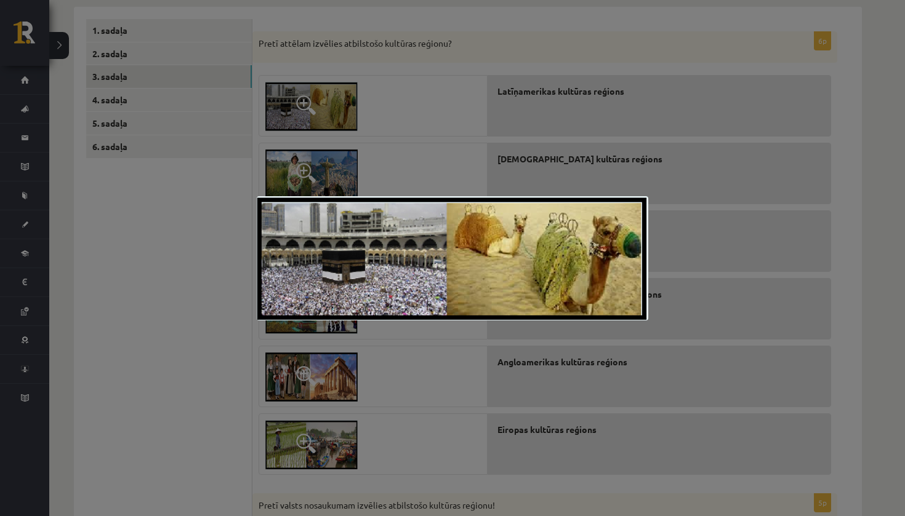
click at [513, 130] on div at bounding box center [452, 258] width 905 height 516
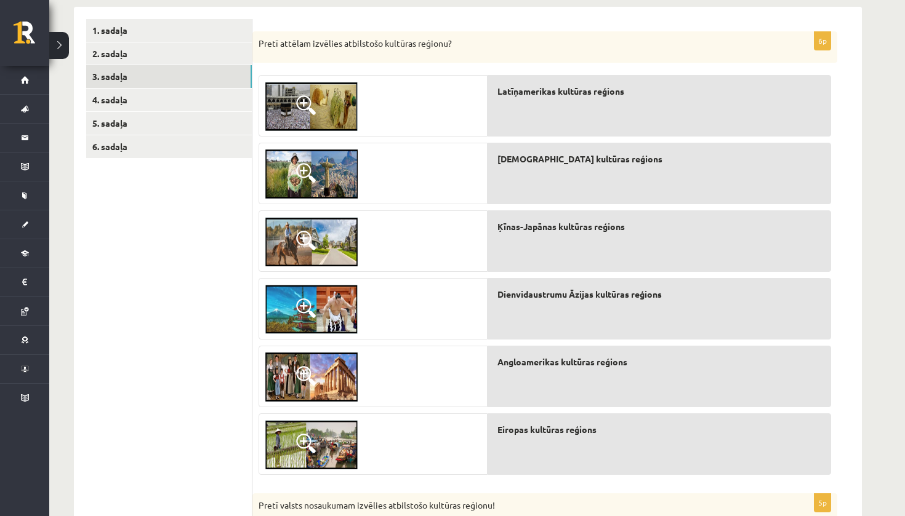
click at [324, 437] on img at bounding box center [311, 444] width 92 height 49
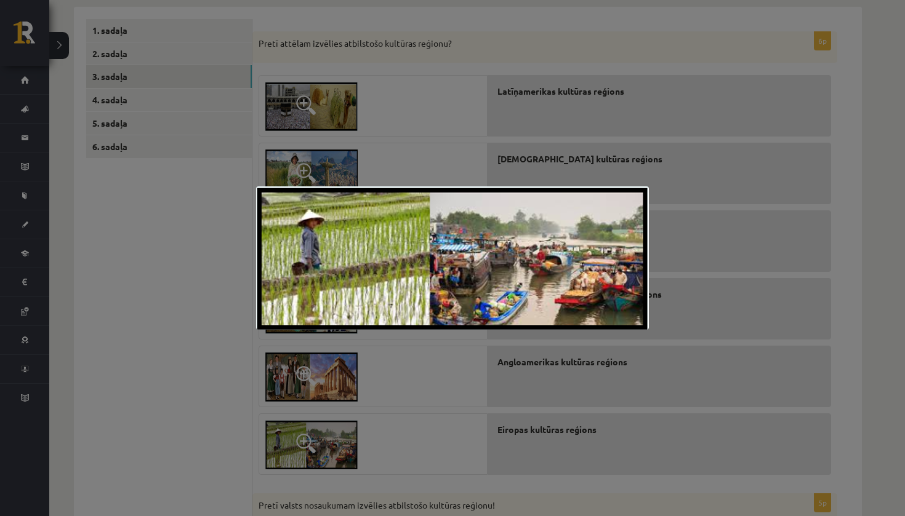
click at [161, 355] on div at bounding box center [452, 258] width 905 height 516
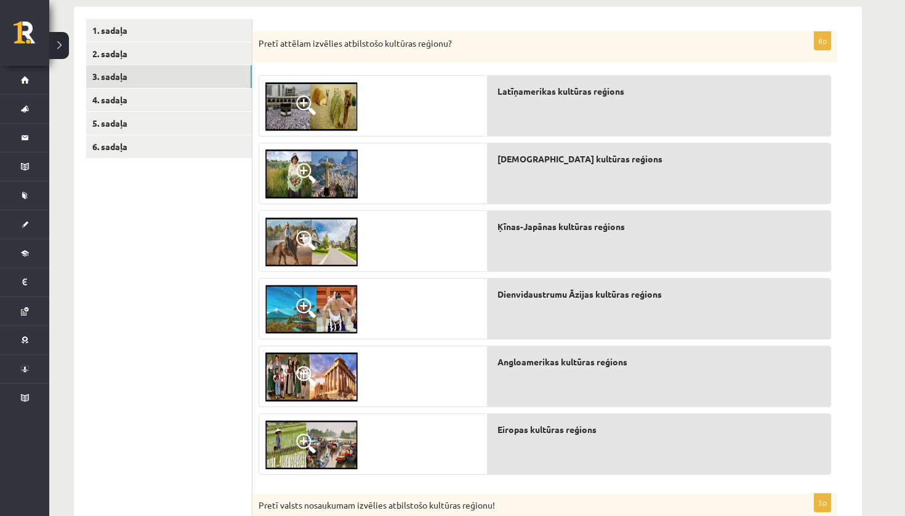
click at [546, 249] on div "Ķīnas-Japānas kultūras reģions" at bounding box center [658, 242] width 343 height 62
click at [327, 314] on img at bounding box center [311, 309] width 92 height 49
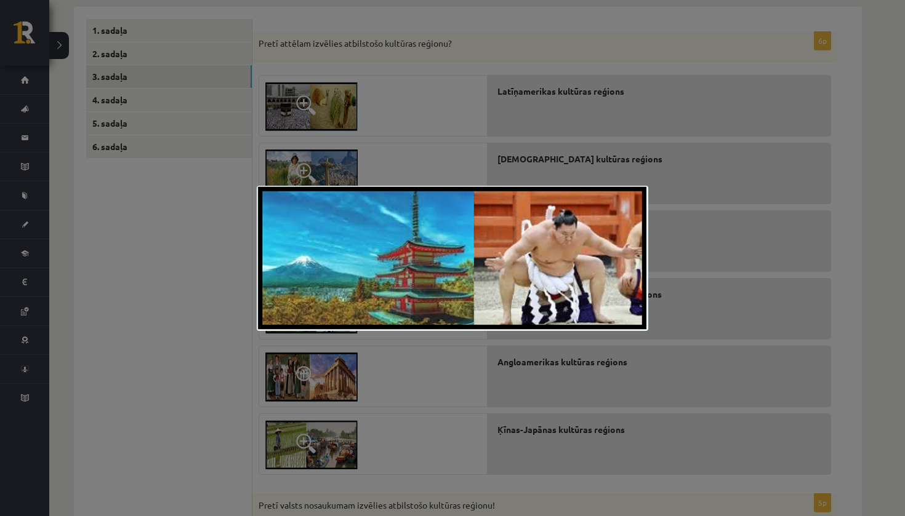
click at [221, 355] on div at bounding box center [452, 258] width 905 height 516
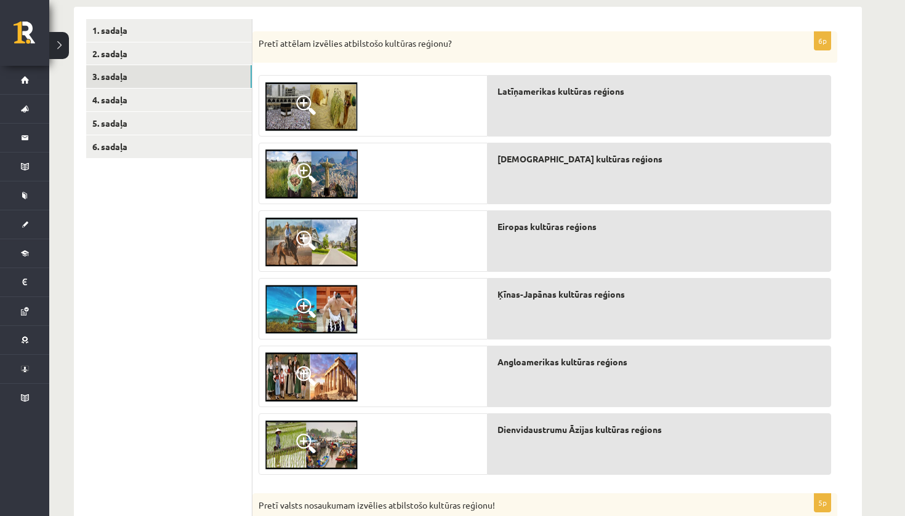
click at [337, 173] on img at bounding box center [311, 174] width 92 height 49
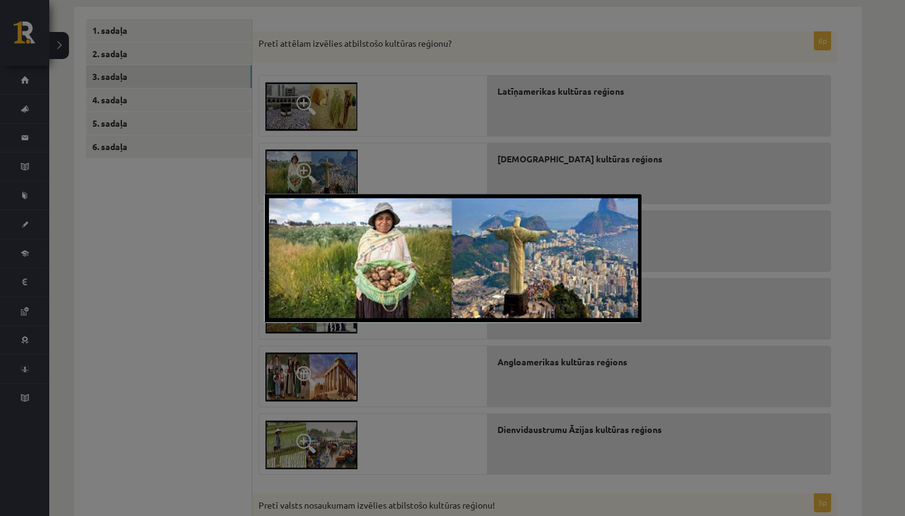
click at [184, 279] on div at bounding box center [452, 258] width 905 height 516
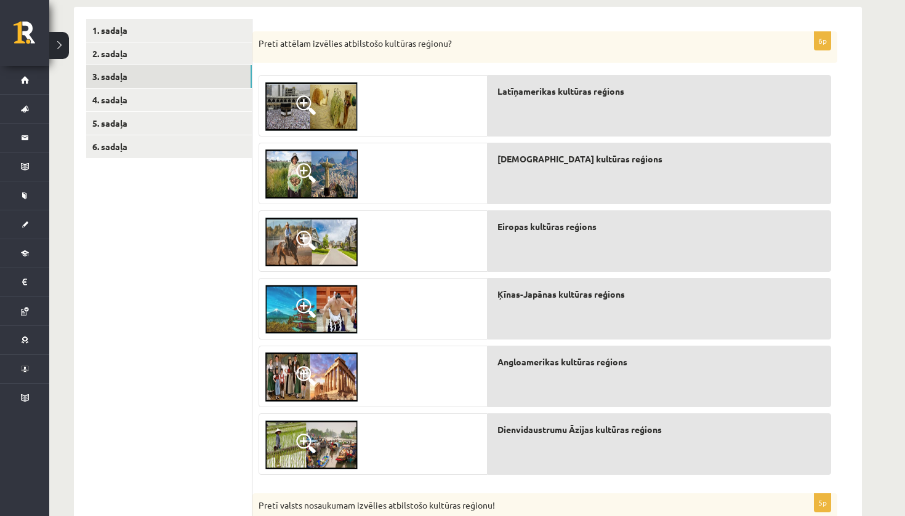
click at [308, 312] on span at bounding box center [306, 309] width 20 height 20
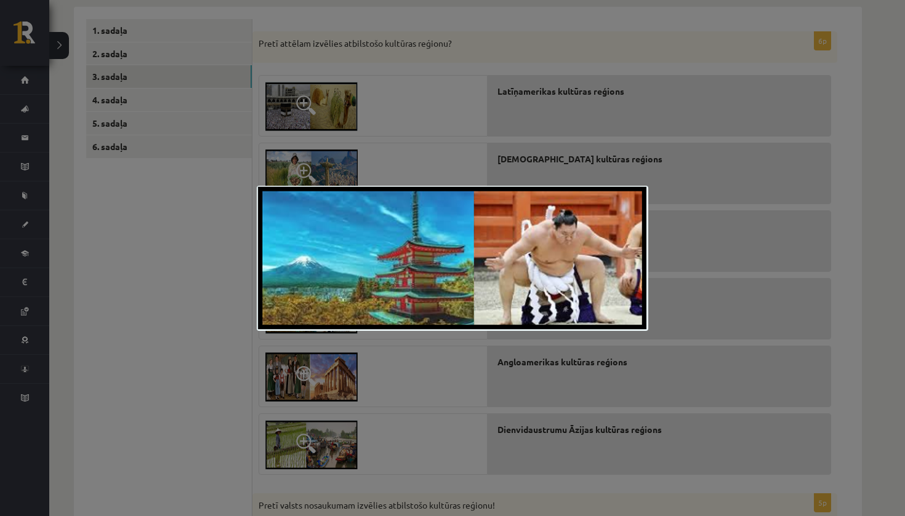
click at [180, 349] on div at bounding box center [452, 258] width 905 height 516
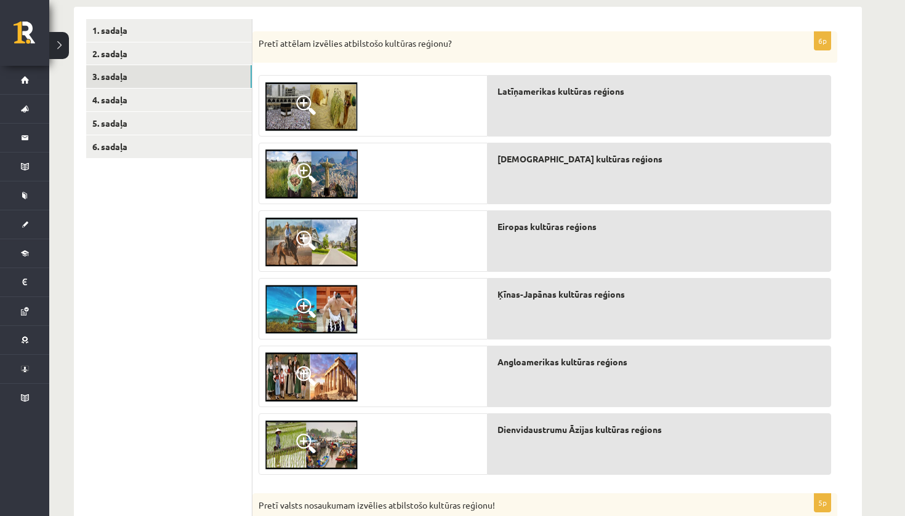
click at [281, 363] on img at bounding box center [311, 377] width 92 height 49
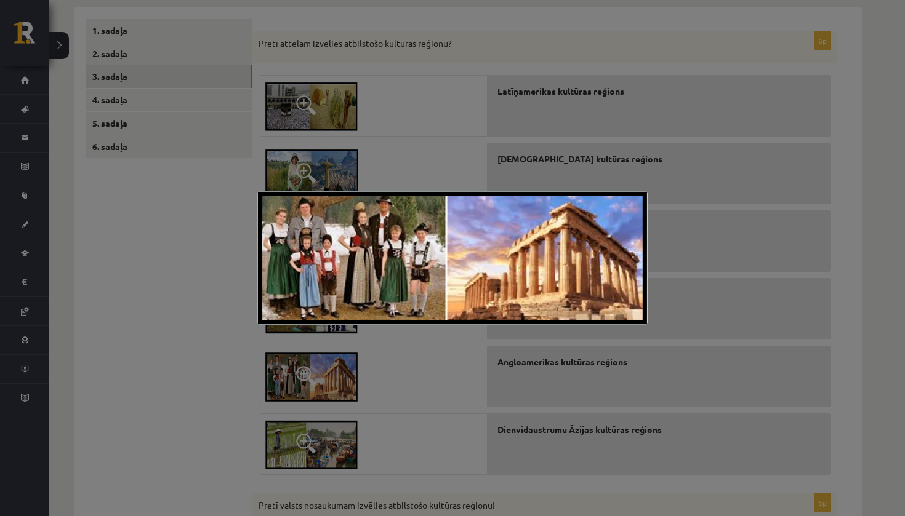
click at [194, 348] on div at bounding box center [452, 258] width 905 height 516
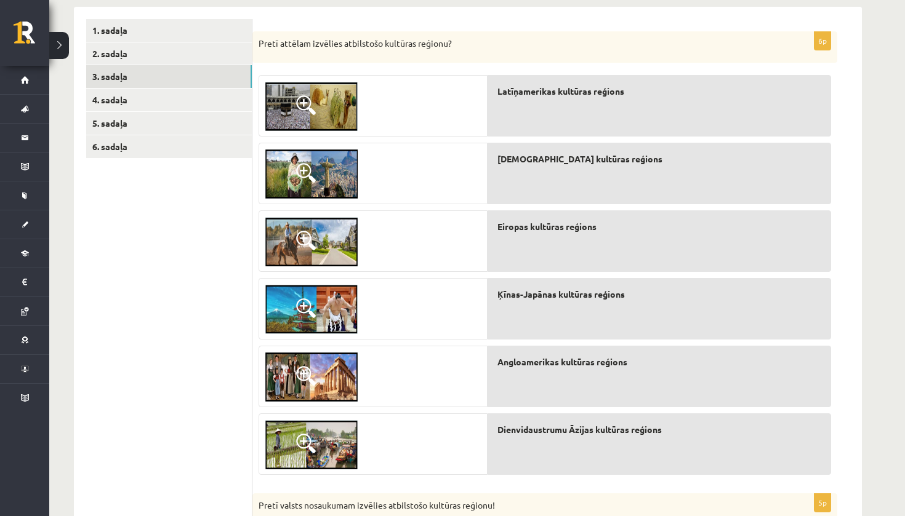
click at [296, 434] on link at bounding box center [311, 445] width 105 height 62
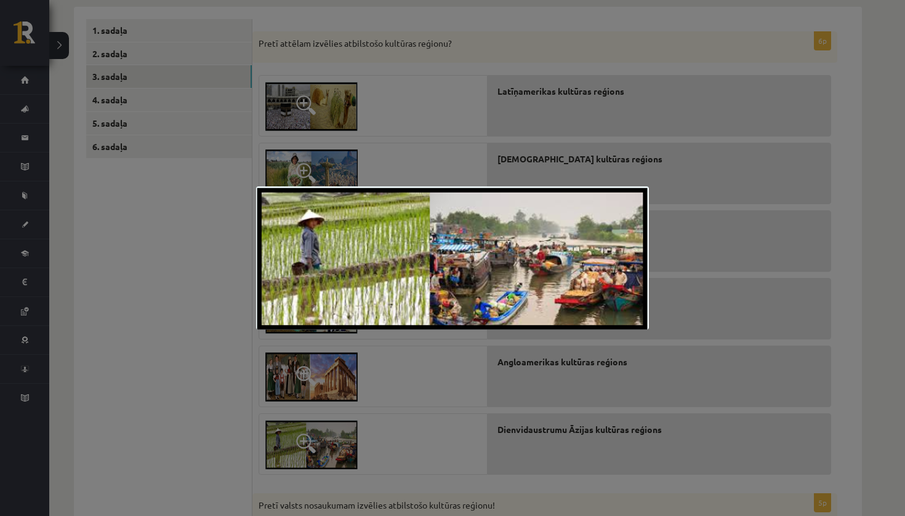
click at [180, 388] on div at bounding box center [452, 258] width 905 height 516
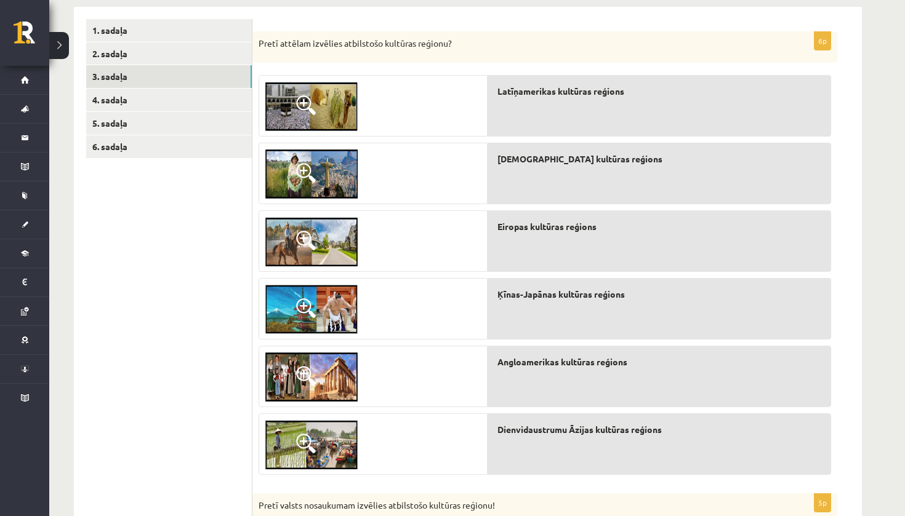
click at [311, 100] on span at bounding box center [306, 105] width 20 height 20
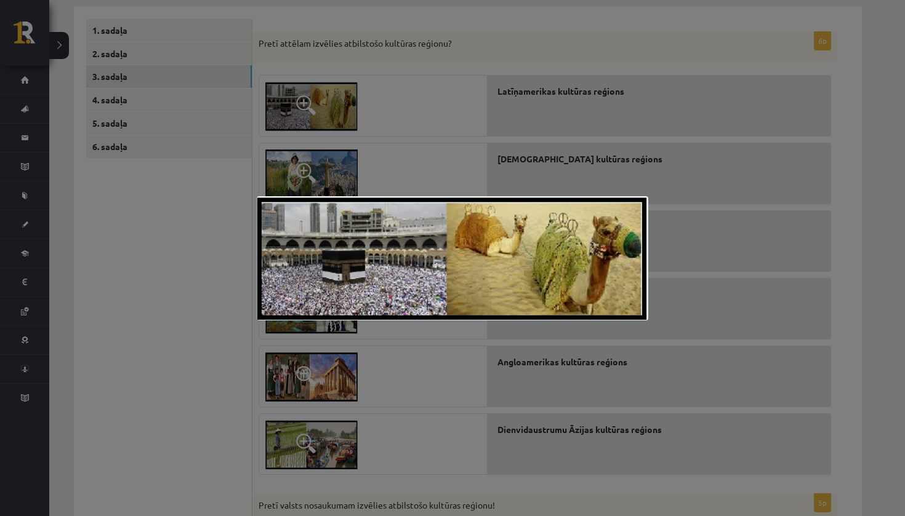
click at [217, 250] on div at bounding box center [452, 258] width 905 height 516
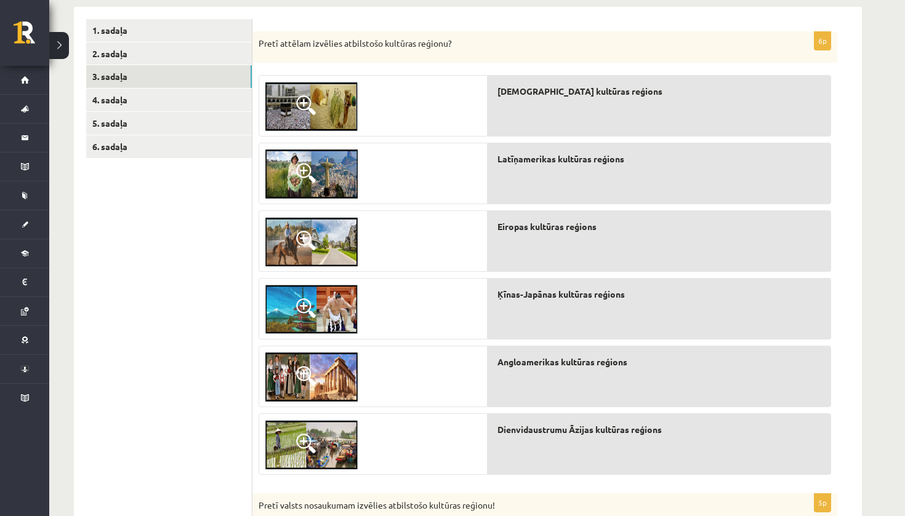
click at [337, 172] on img at bounding box center [311, 174] width 92 height 49
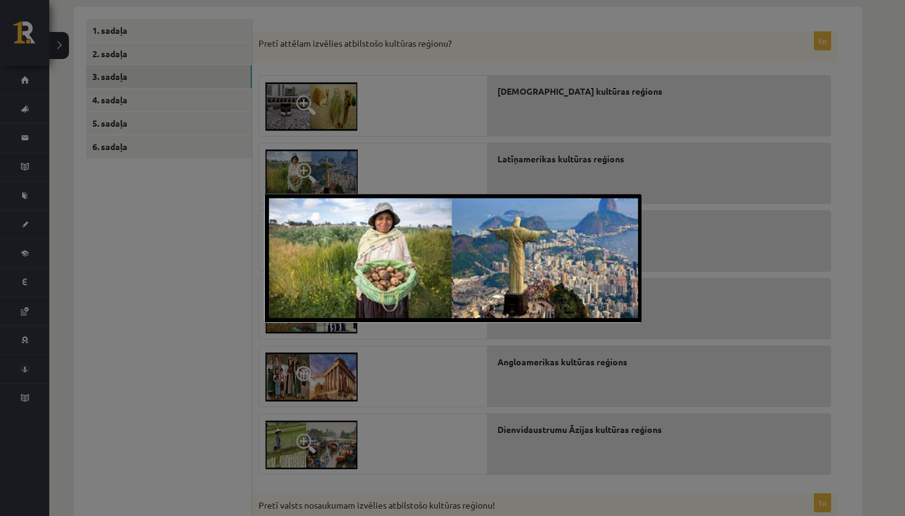
click at [219, 266] on div at bounding box center [452, 258] width 905 height 516
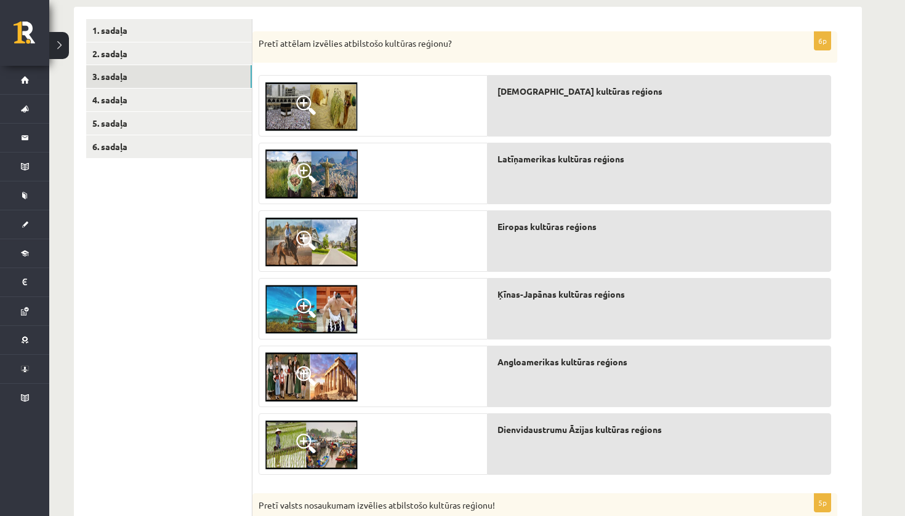
click at [339, 239] on img at bounding box center [311, 241] width 92 height 49
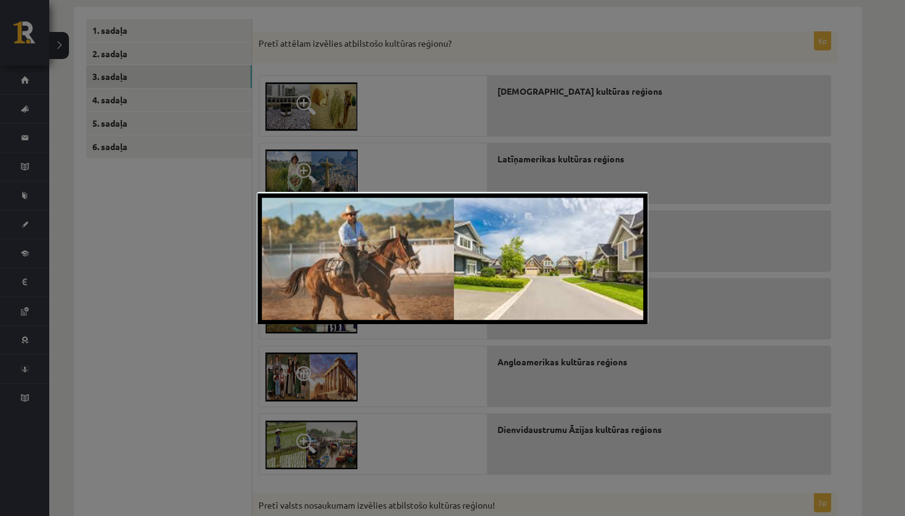
click at [157, 303] on div at bounding box center [452, 258] width 905 height 516
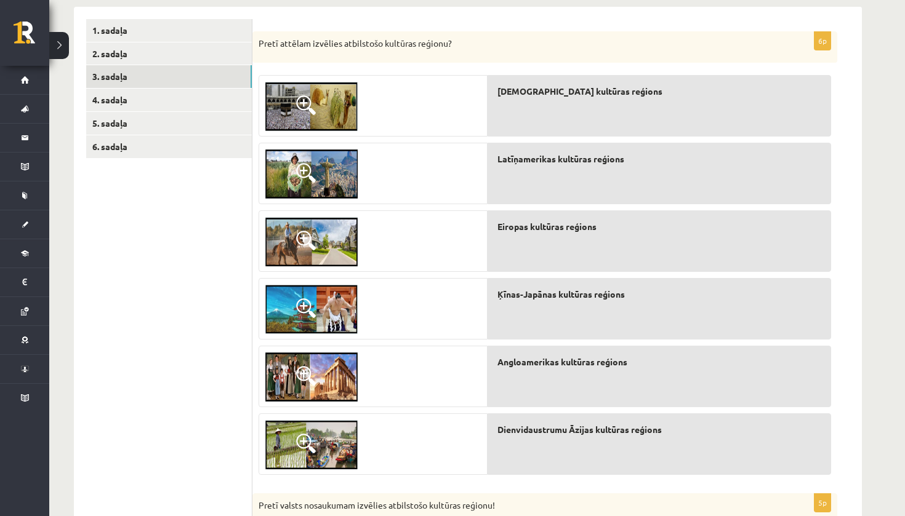
click at [327, 378] on img at bounding box center [311, 377] width 92 height 49
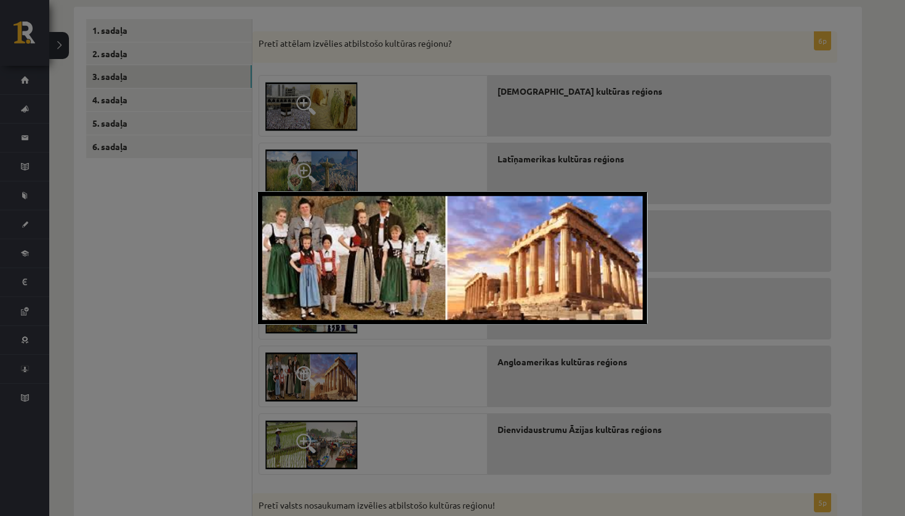
click at [180, 397] on div at bounding box center [452, 258] width 905 height 516
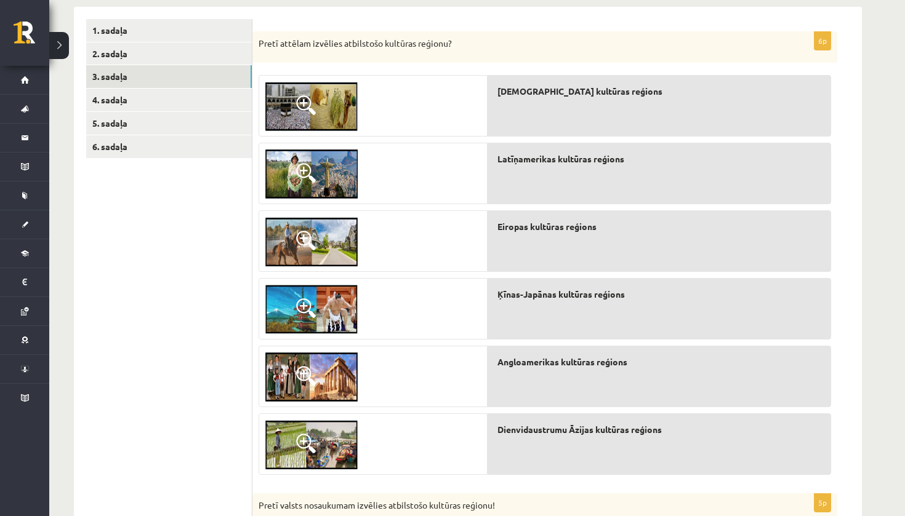
click at [338, 441] on img at bounding box center [311, 444] width 92 height 49
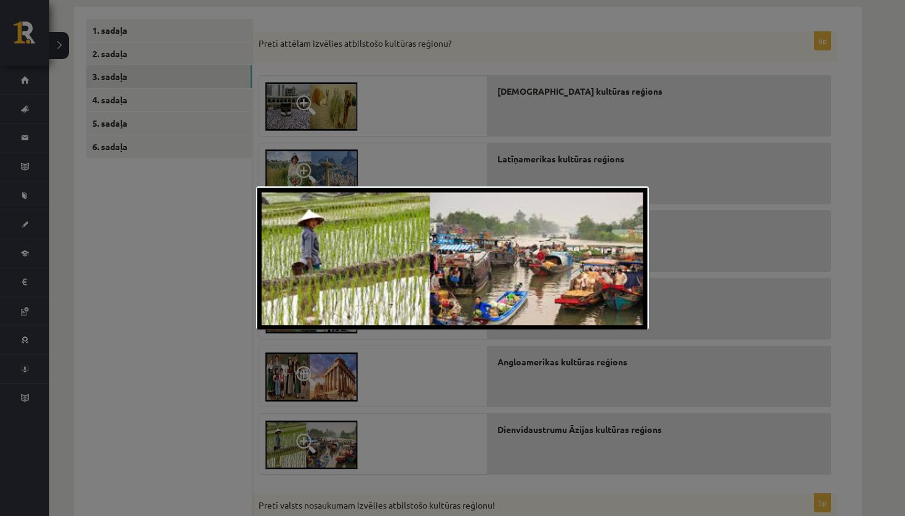
click at [172, 393] on div at bounding box center [452, 258] width 905 height 516
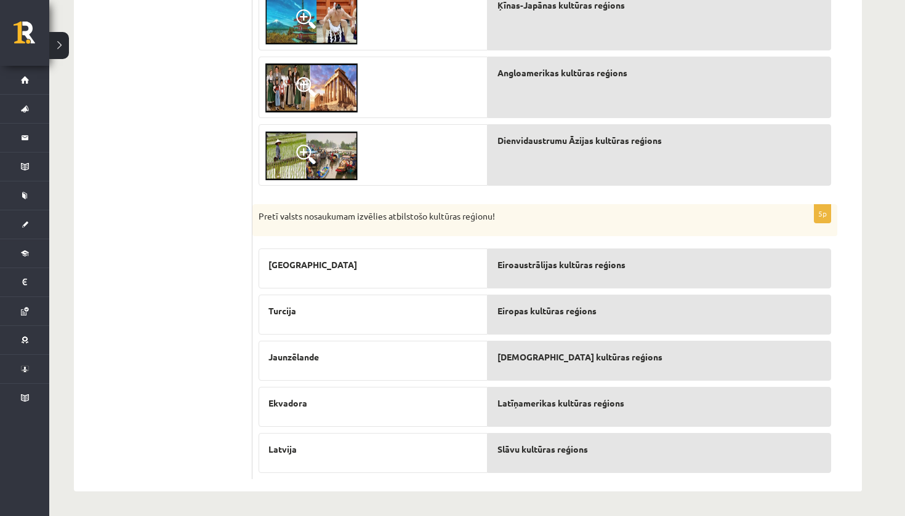
scroll to position [491, 0]
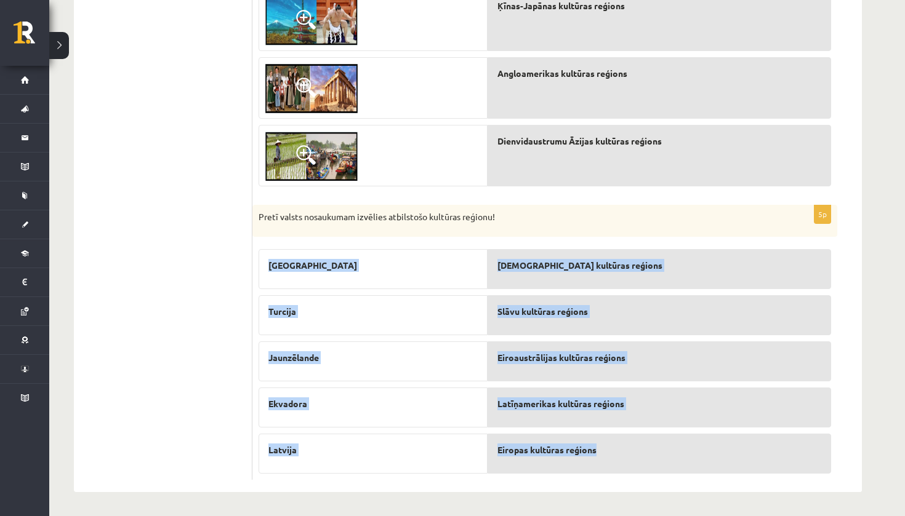
drag, startPoint x: 258, startPoint y: 249, endPoint x: 642, endPoint y: 454, distance: 435.6
click at [642, 454] on div "5p Pretī valsts nosaukumam izvēlies atbilstošo kultūras reģionu! Ukraina Turcij…" at bounding box center [544, 342] width 585 height 275
copy fieldset "Ukraina Turcija Jaunzēlande Ekvadora Latvija Islāma kultūras reģions Slāvu kult…"
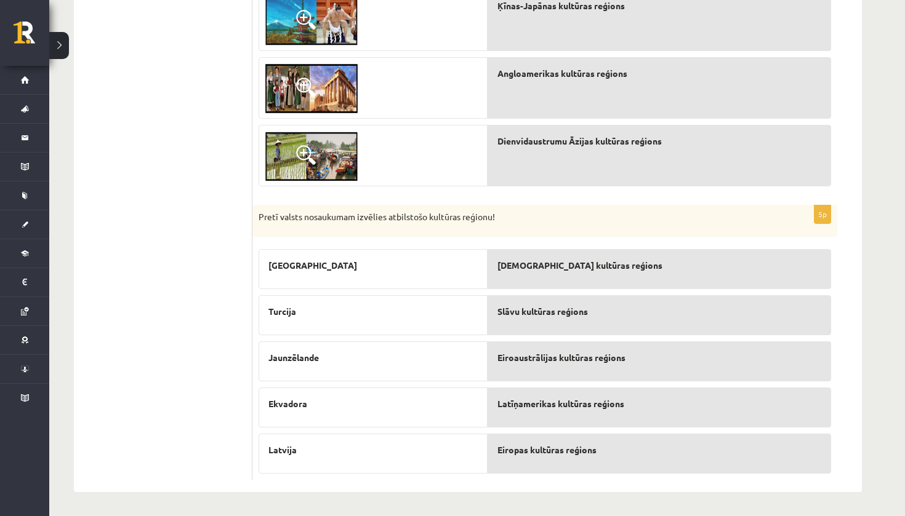
click at [239, 215] on ul "1. sadaļa 2. sadaļa 3. sadaļa 4. sadaļa 5. sadaļa 6. sadaļa" at bounding box center [169, 105] width 166 height 750
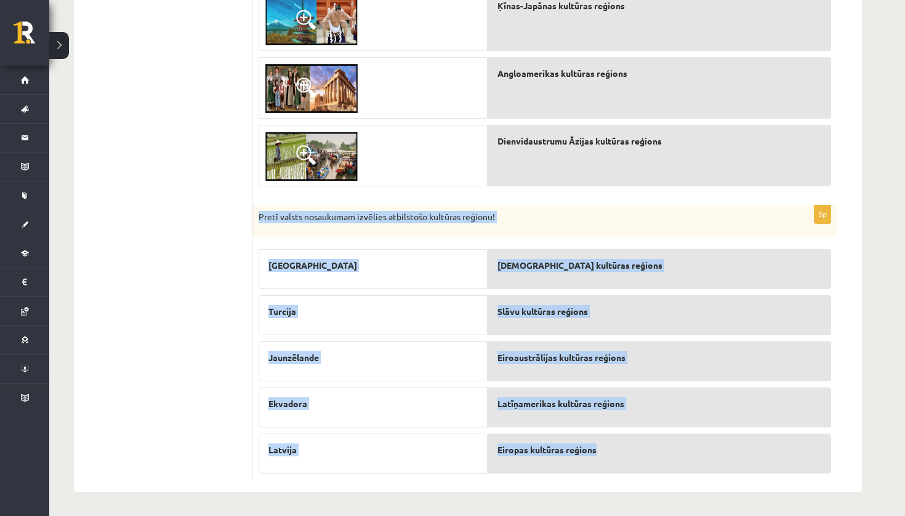
drag, startPoint x: 258, startPoint y: 211, endPoint x: 630, endPoint y: 471, distance: 453.5
copy div "Pretī valsts nosaukumam izvēlies atbilstošo kultūras reģionu! Ukraina Turcija J…"
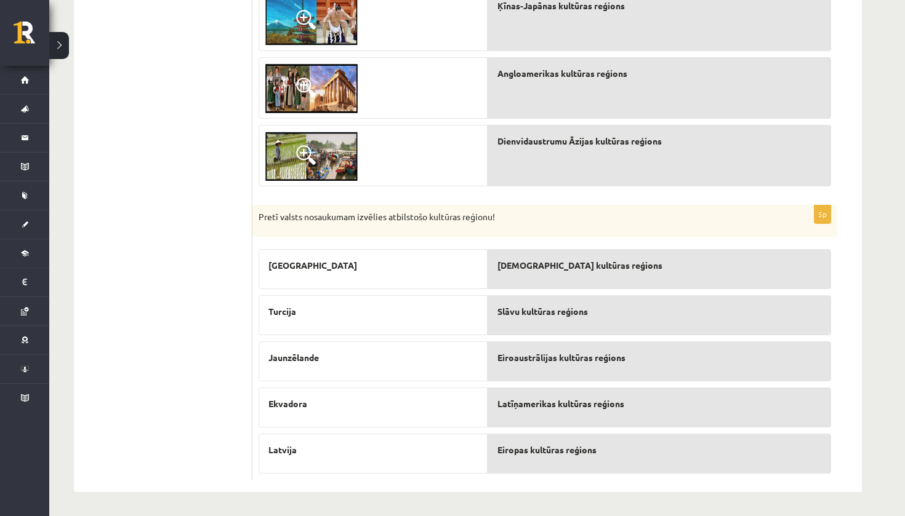
click at [134, 371] on ul "1. sadaļa 2. sadaļa 3. sadaļa 4. sadaļa 5. sadaļa 6. sadaļa" at bounding box center [169, 105] width 166 height 750
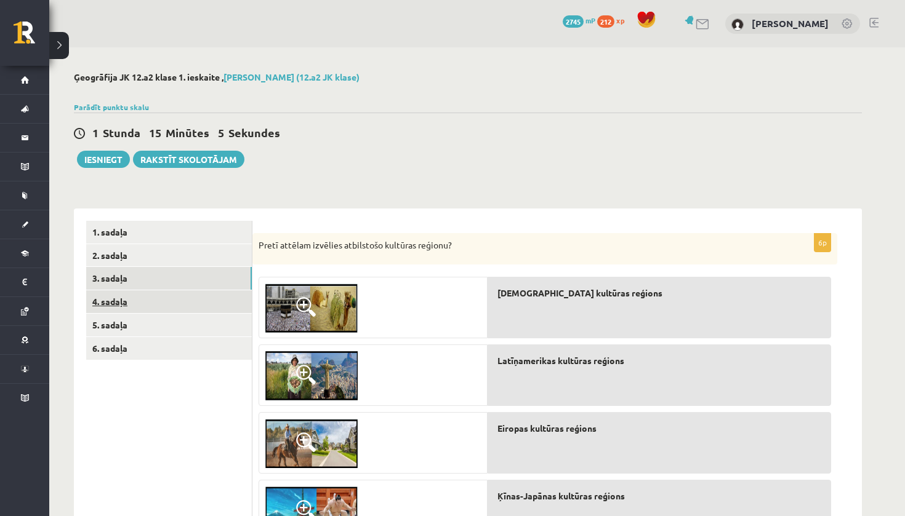
scroll to position [0, 0]
click at [142, 302] on link "4. sadaļa" at bounding box center [169, 302] width 166 height 23
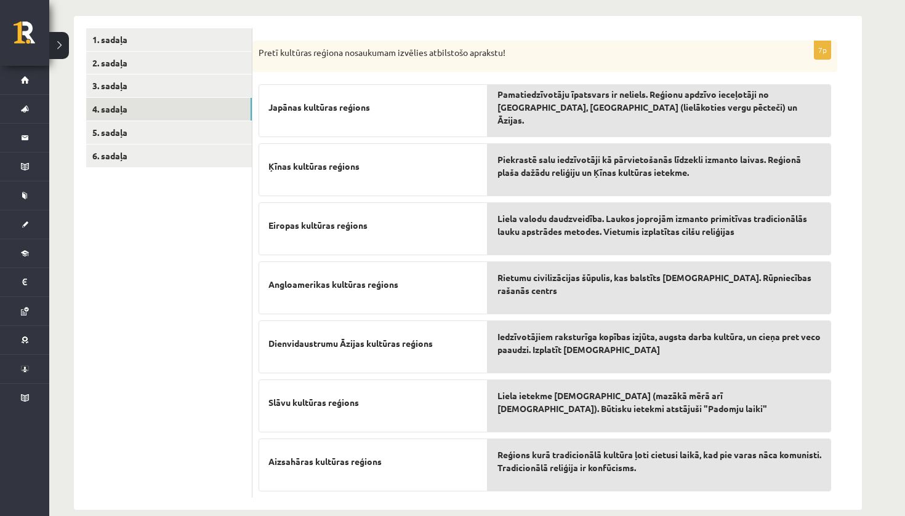
scroll to position [190, 0]
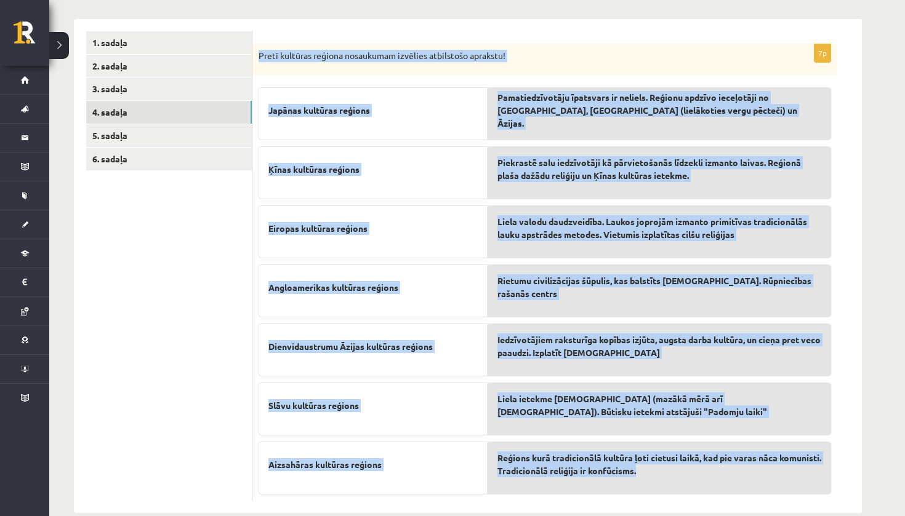
drag, startPoint x: 260, startPoint y: 50, endPoint x: 766, endPoint y: 492, distance: 671.4
click at [766, 492] on div "7p Pretī kultūras reģiona nosaukumam izvēlies atbilstošo aprakstu! Japānas kult…" at bounding box center [544, 273] width 585 height 458
copy div "Pretī kultūras reģiona nosaukumam izvēlies atbilstošo aprakstu! Japānas kultūra…"
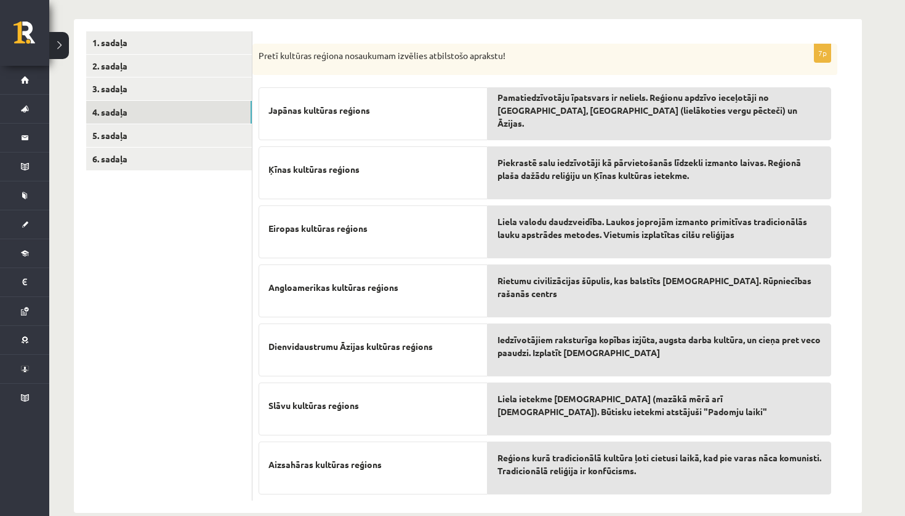
click at [185, 287] on ul "1. sadaļa 2. sadaļa 3. sadaļa 4. sadaļa 5. sadaļa 6. sadaļa" at bounding box center [169, 266] width 166 height 470
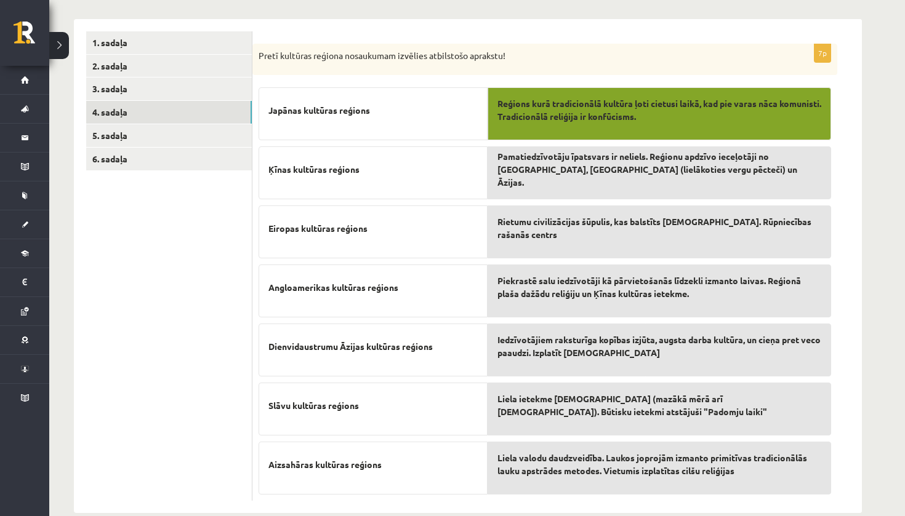
drag, startPoint x: 582, startPoint y: 355, endPoint x: 581, endPoint y: 345, distance: 9.9
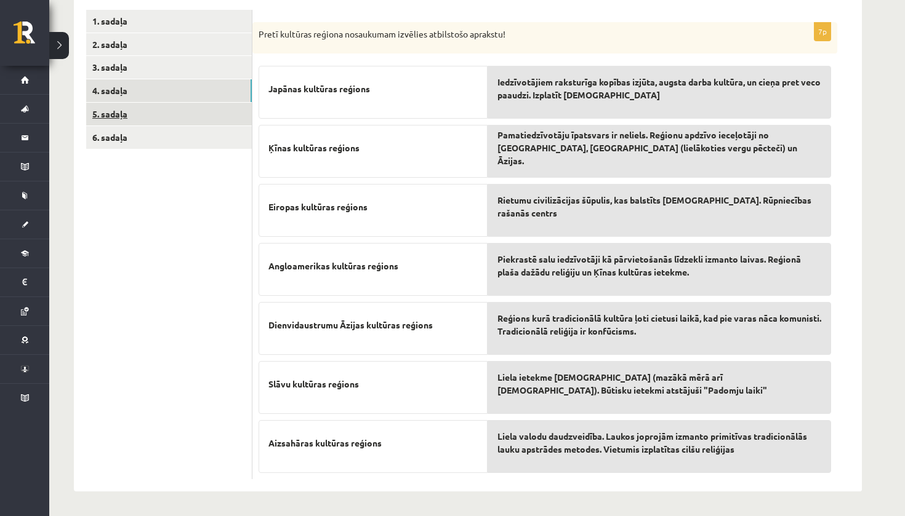
scroll to position [211, 0]
click at [202, 106] on link "5. sadaļa" at bounding box center [169, 114] width 166 height 23
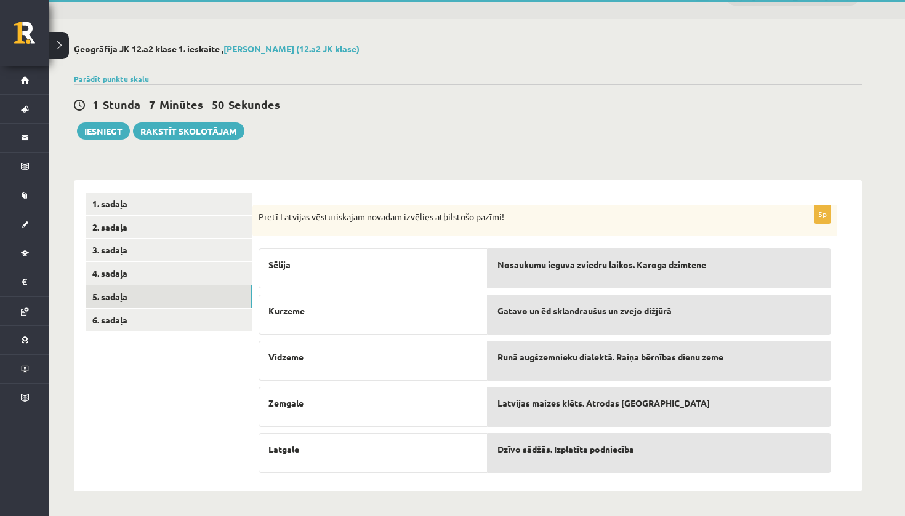
scroll to position [28, 0]
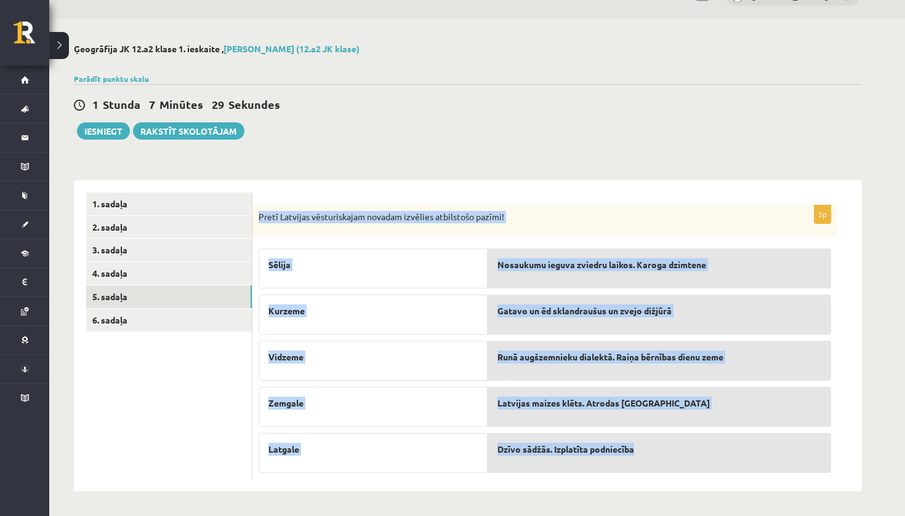
drag, startPoint x: 257, startPoint y: 215, endPoint x: 703, endPoint y: 455, distance: 506.2
click at [703, 455] on div "5p Pretī Latvijas vēsturiskajam novadam izvēlies atbilstošo pazīmi! Sēlija Kurz…" at bounding box center [544, 342] width 585 height 275
copy div "Pretī Latvijas vēsturiskajam novadam izvēlies atbilstošo pazīmi! Sēlija Kurzeme…"
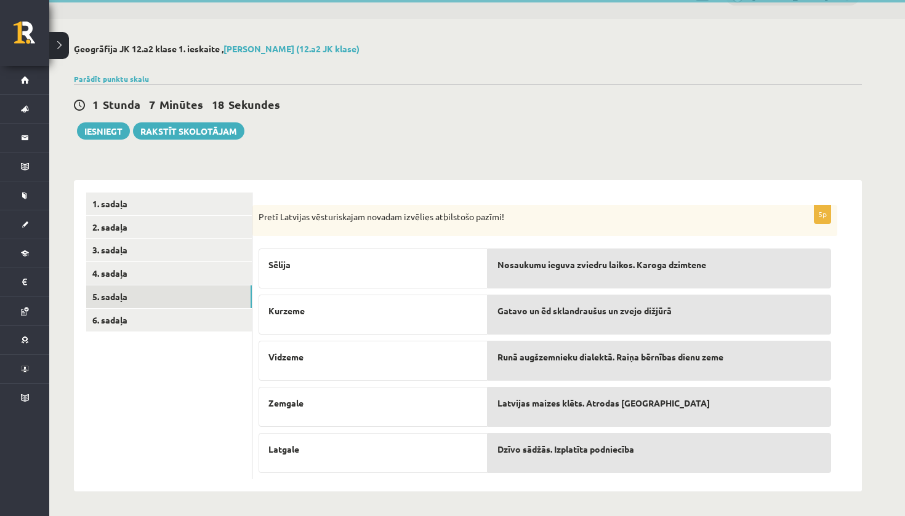
click at [617, 84] on div "1 Stunda 7 Minūtes 18 Sekundes Ieskaite saglabāta! Iesniegt Rakstīt skolotājam" at bounding box center [468, 111] width 788 height 55
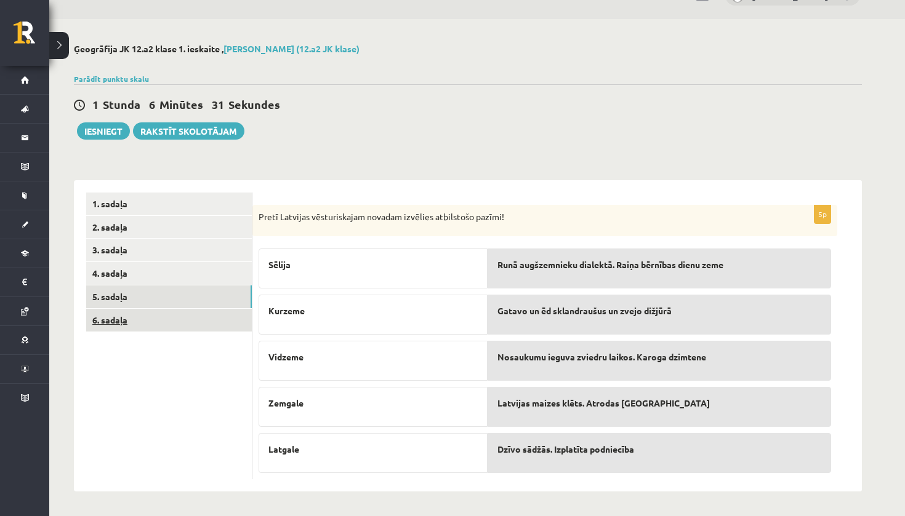
click at [215, 321] on link "6. sadaļa" at bounding box center [169, 320] width 166 height 23
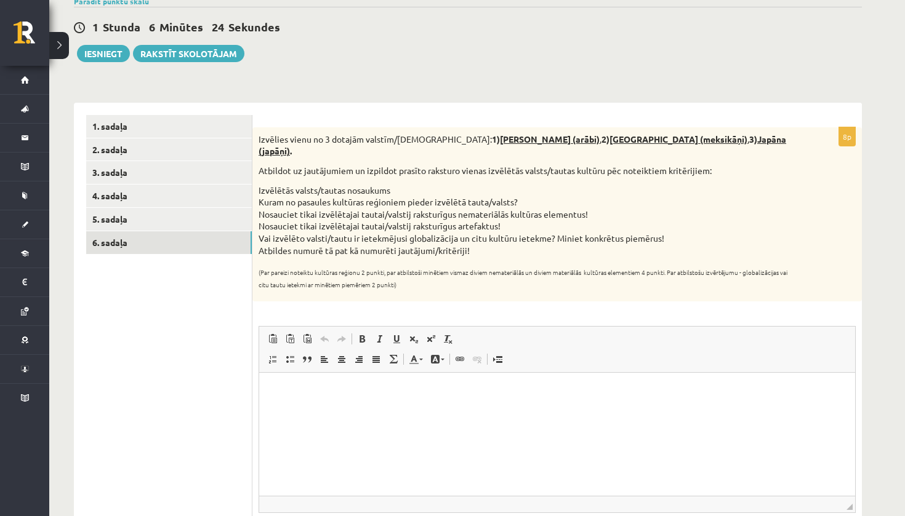
scroll to position [121, 0]
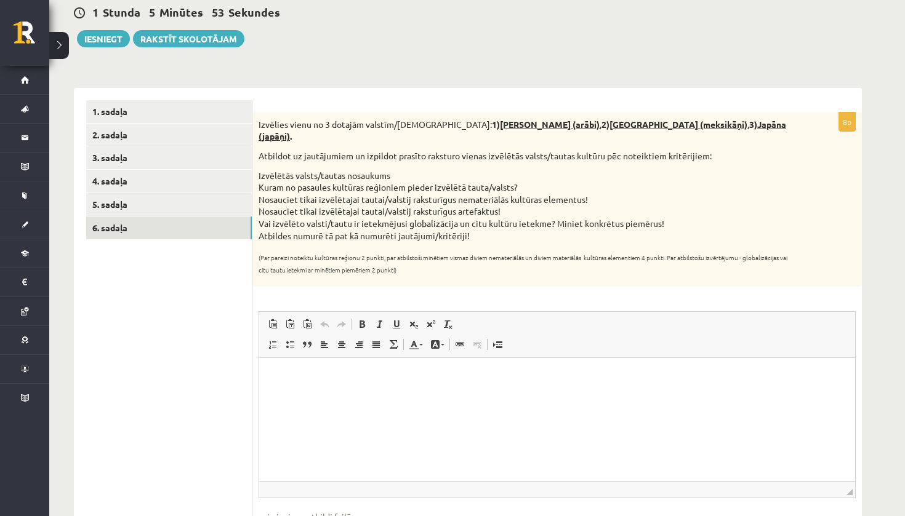
click at [463, 396] on html at bounding box center [557, 377] width 596 height 38
click at [233, 117] on link "1. sadaļa" at bounding box center [169, 111] width 166 height 23
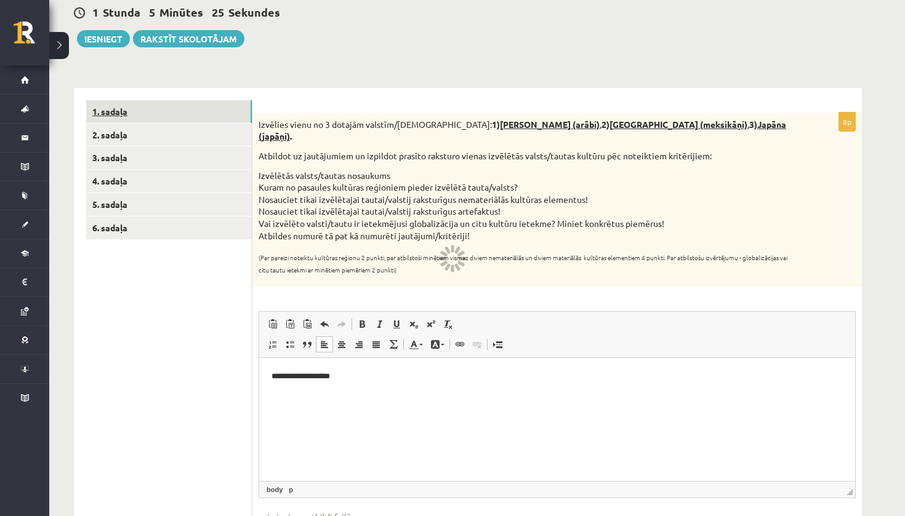
scroll to position [114, 0]
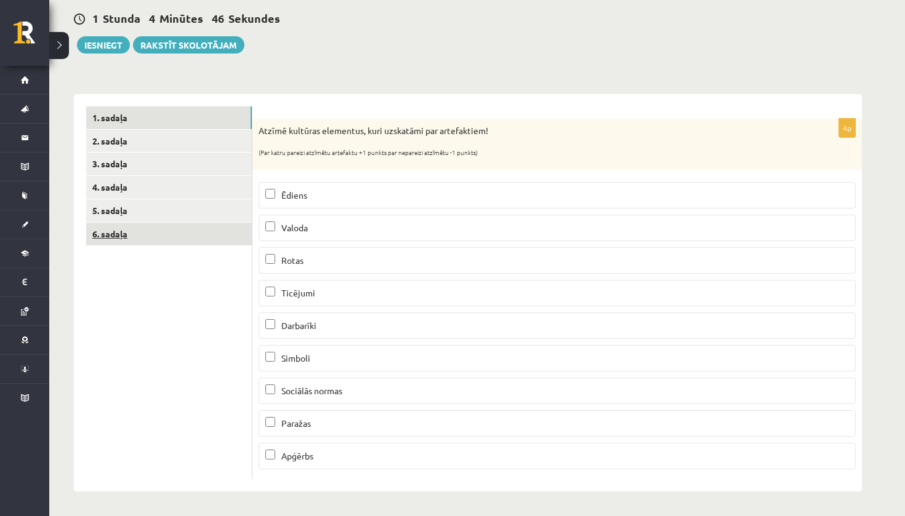
click at [158, 231] on link "6. sadaļa" at bounding box center [169, 234] width 166 height 23
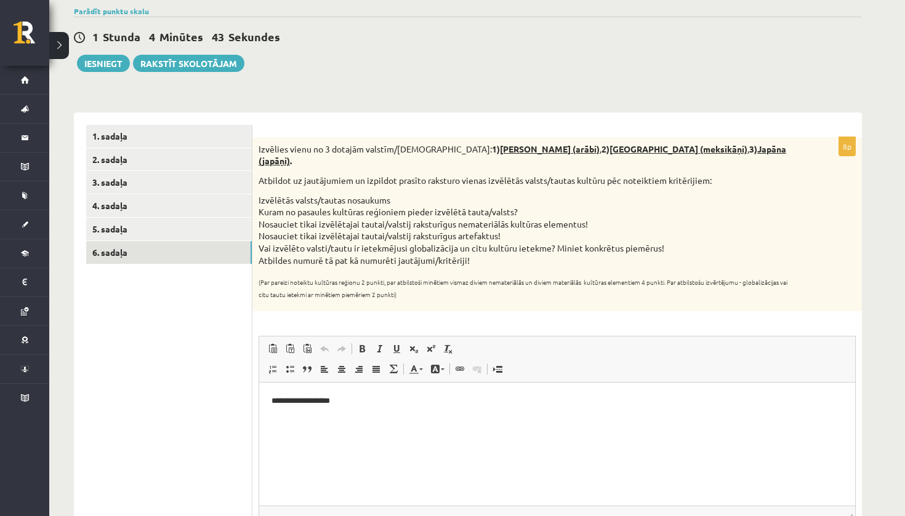
scroll to position [102, 0]
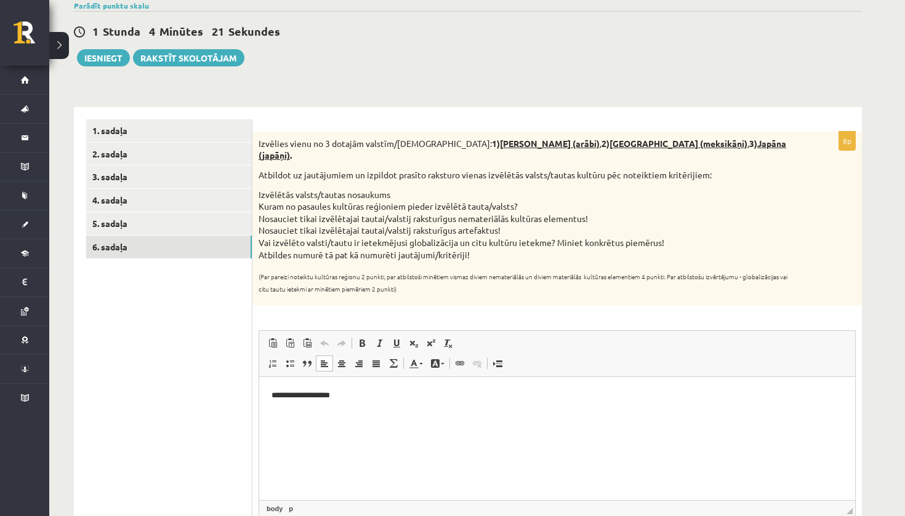
click at [391, 395] on p "**********" at bounding box center [556, 396] width 571 height 12
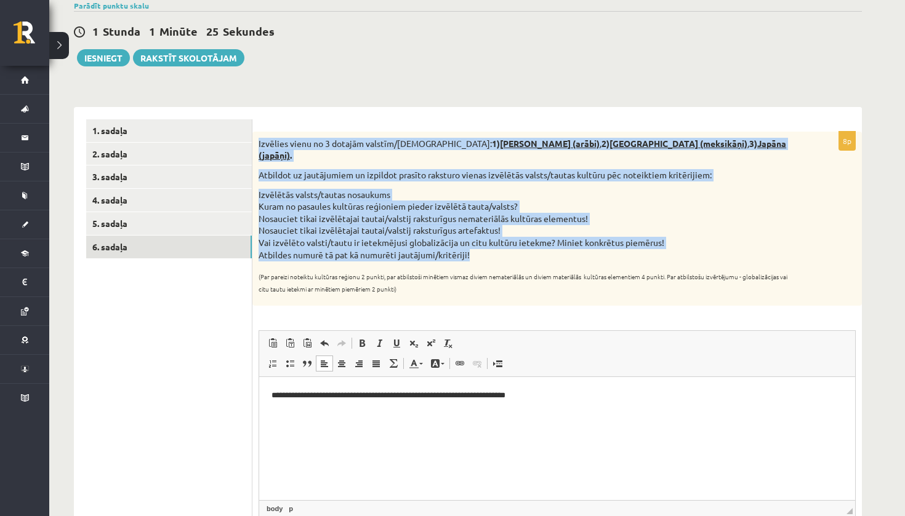
drag, startPoint x: 259, startPoint y: 140, endPoint x: 486, endPoint y: 238, distance: 247.3
click at [486, 238] on div "Izvēlies vienu no 3 dotajām valstīm/tautām: 1) Saūda Arābija (arābi) , 2) Meksi…" at bounding box center [556, 219] width 609 height 175
copy div "Izvēlies vienu no 3 dotajām valstīm/tautām: 1) Saūda Arābija (arābi) , 2) Meksi…"
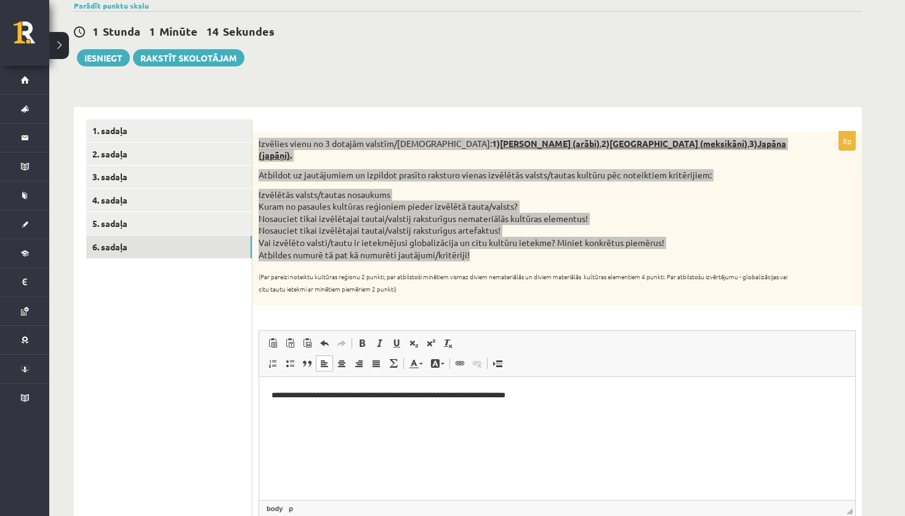
click at [274, 395] on p "**********" at bounding box center [556, 396] width 571 height 12
click at [274, 359] on span at bounding box center [273, 364] width 10 height 10
click at [330, 398] on li "**********" at bounding box center [557, 396] width 522 height 13
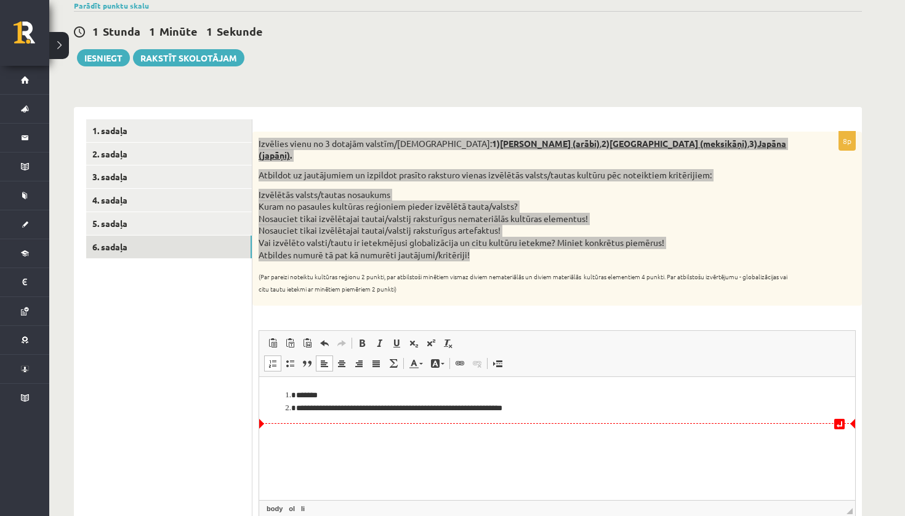
click at [417, 409] on li "**********" at bounding box center [557, 409] width 522 height 13
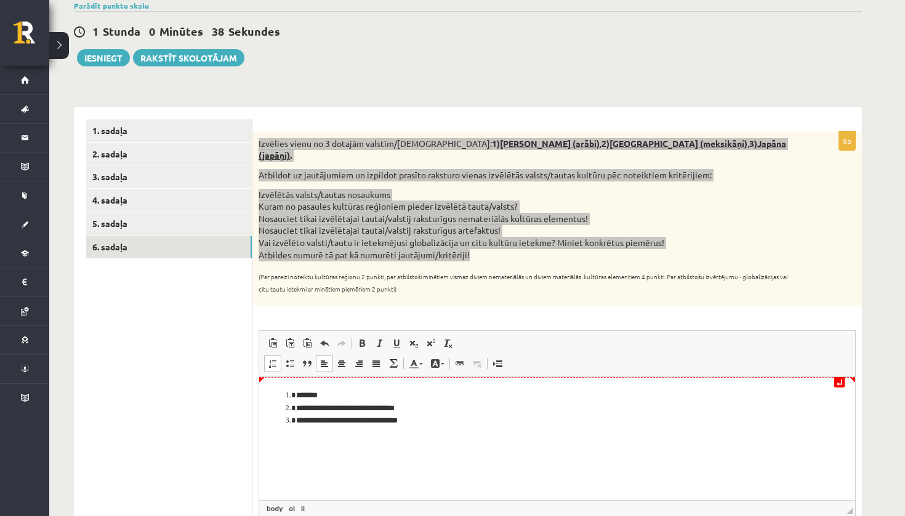
click at [367, 391] on li "*******" at bounding box center [557, 396] width 522 height 13
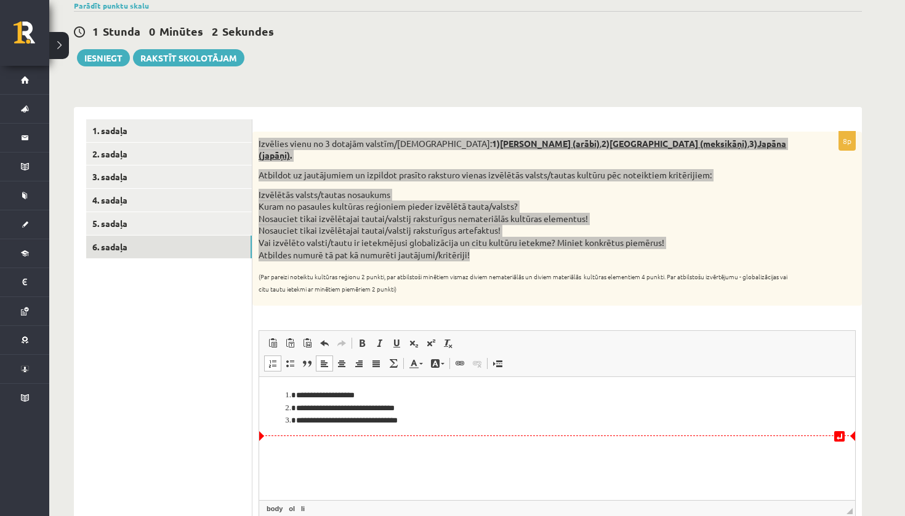
click at [433, 426] on li "**********" at bounding box center [557, 421] width 522 height 13
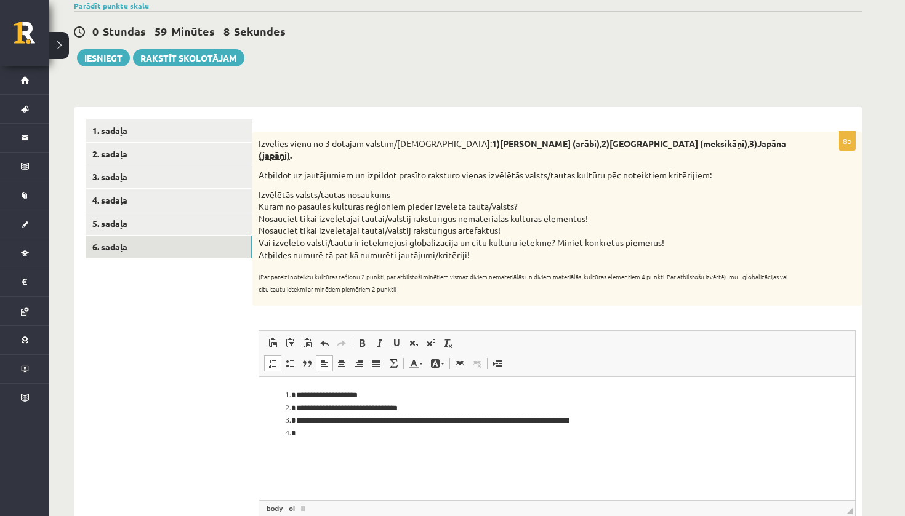
click at [527, 272] on sub "(Par pareizi noteiktu kultūras reģionu 2 punkti, par atbilstoši minētiem vismaz…" at bounding box center [523, 283] width 529 height 22
click at [386, 434] on li "Editor, wiswyg-editor-user-answer-47024829353960" at bounding box center [557, 434] width 522 height 13
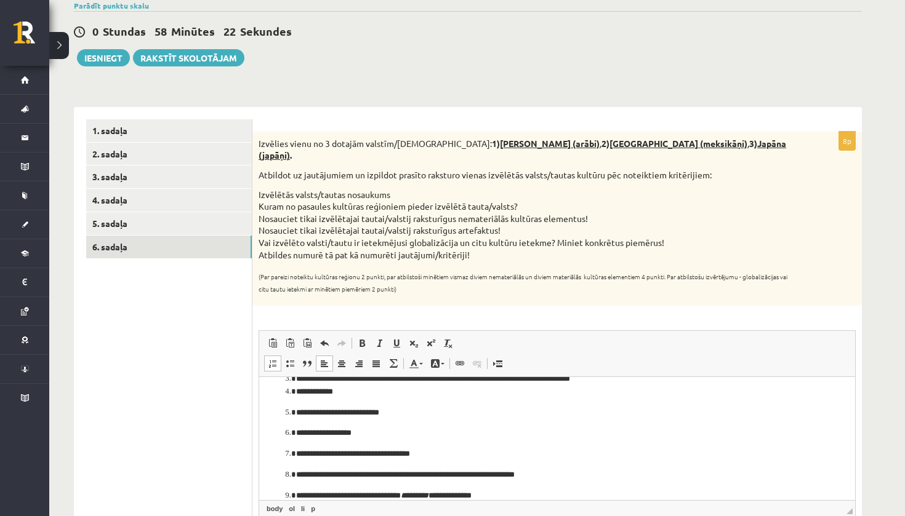
click at [296, 499] on p "**********" at bounding box center [557, 496] width 522 height 13
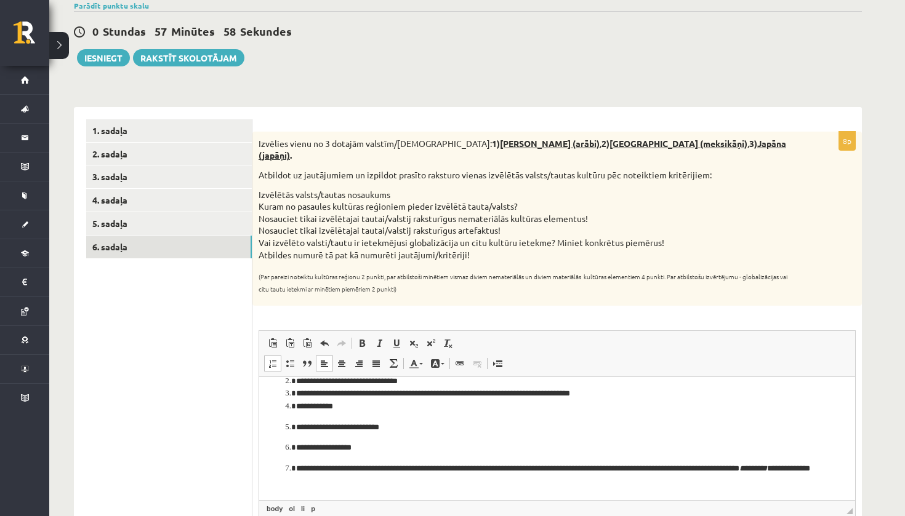
scroll to position [28, 0]
click at [336, 483] on p "**********" at bounding box center [557, 475] width 522 height 25
click at [303, 469] on p "**********" at bounding box center [557, 475] width 522 height 25
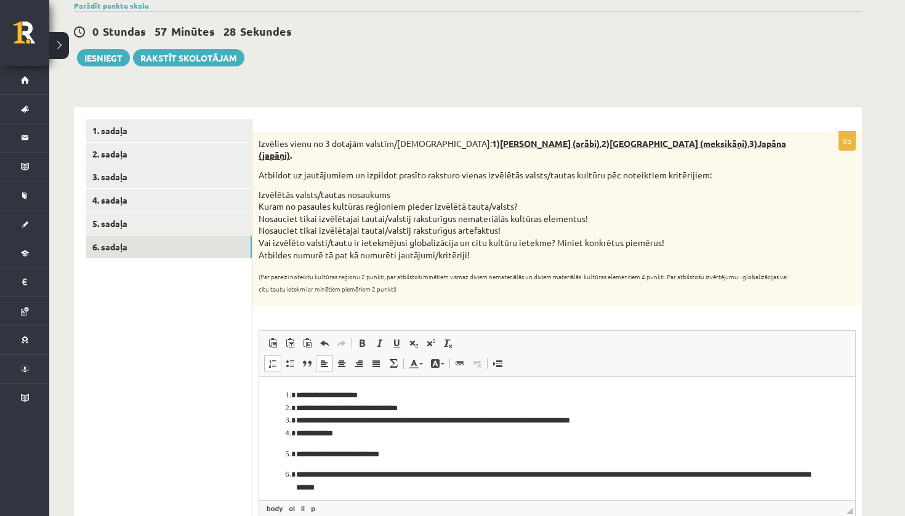
scroll to position [7, 0]
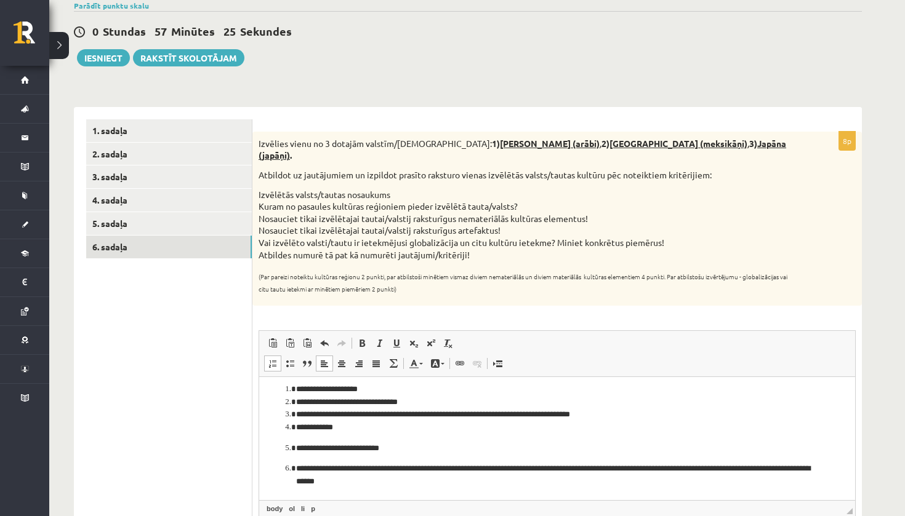
click at [302, 471] on p "**********" at bounding box center [557, 475] width 522 height 25
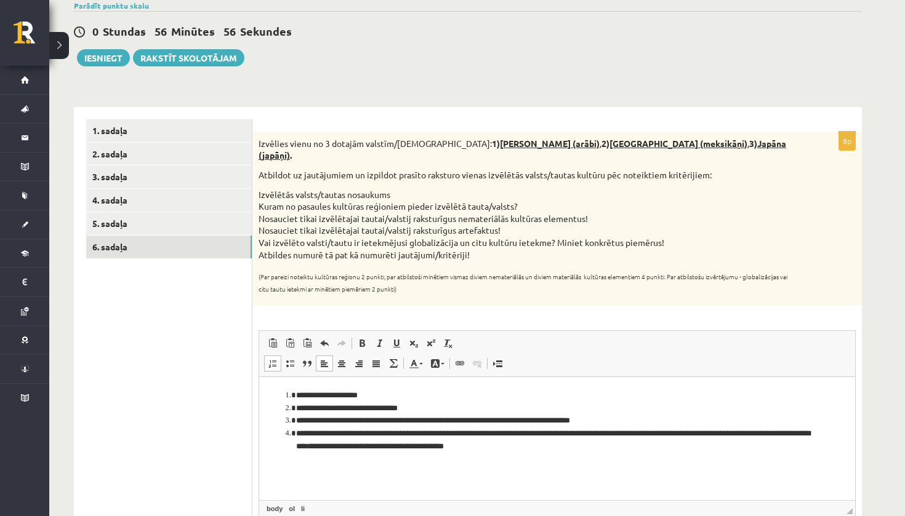
click at [568, 454] on html "**********" at bounding box center [557, 421] width 596 height 88
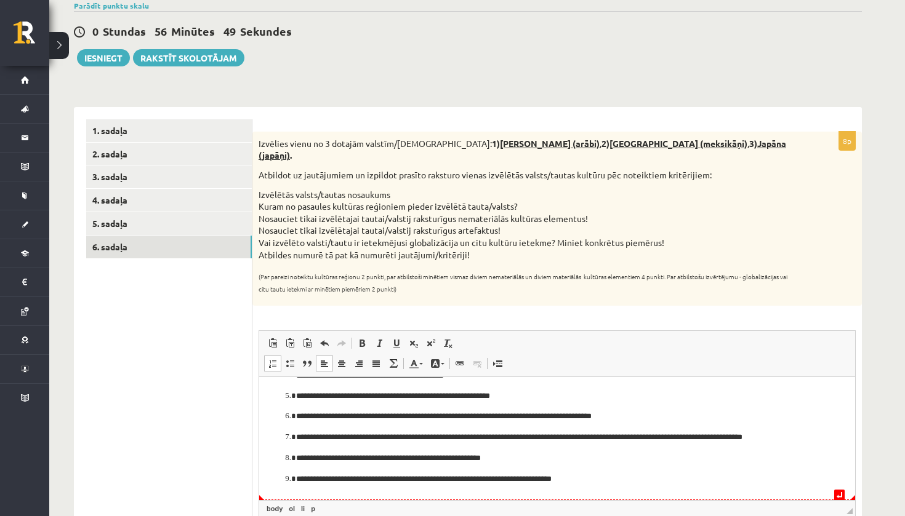
scroll to position [69, 0]
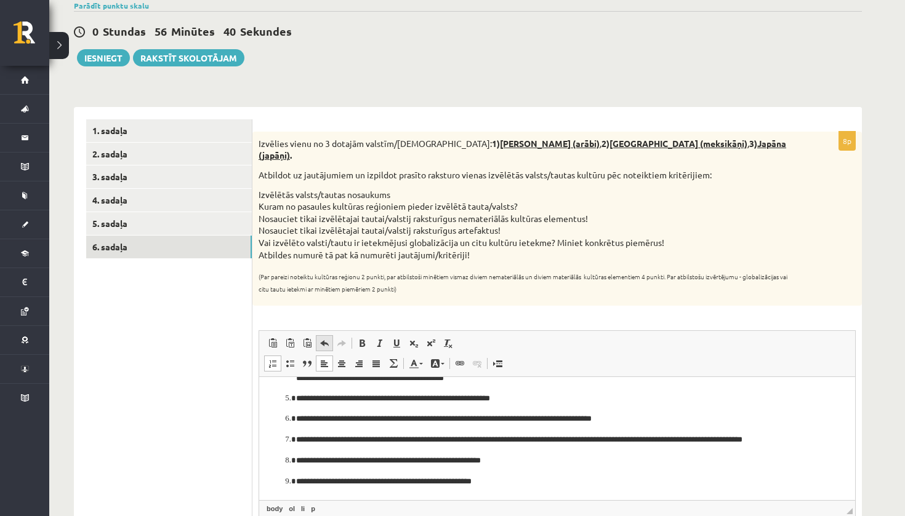
click at [329, 339] on span at bounding box center [324, 344] width 10 height 10
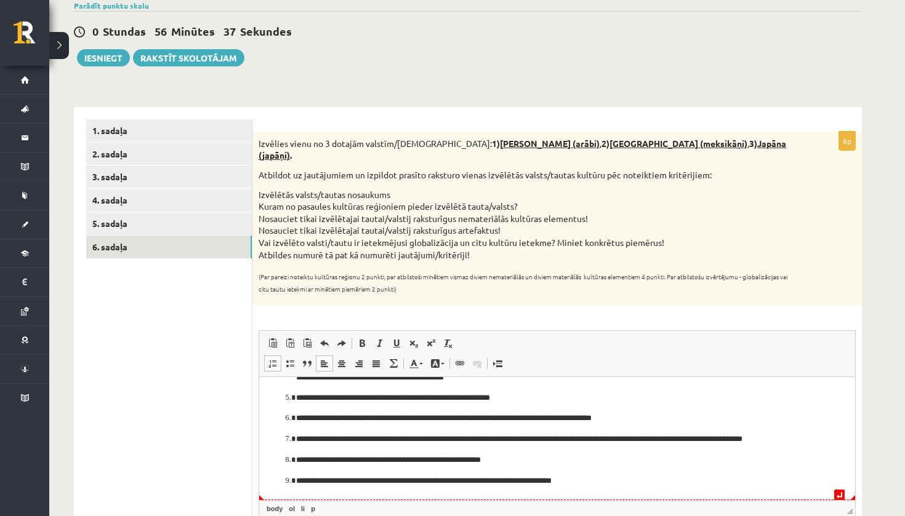
click at [296, 483] on p "**********" at bounding box center [557, 481] width 522 height 13
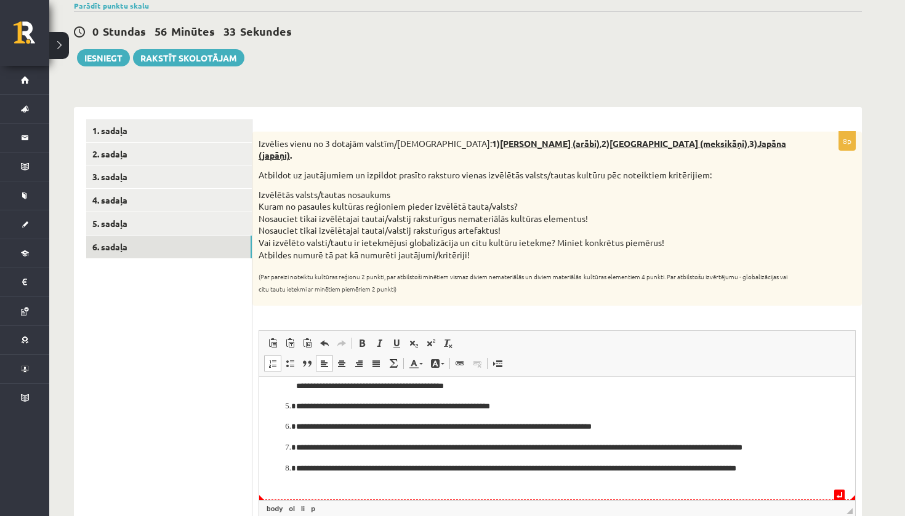
scroll to position [48, 0]
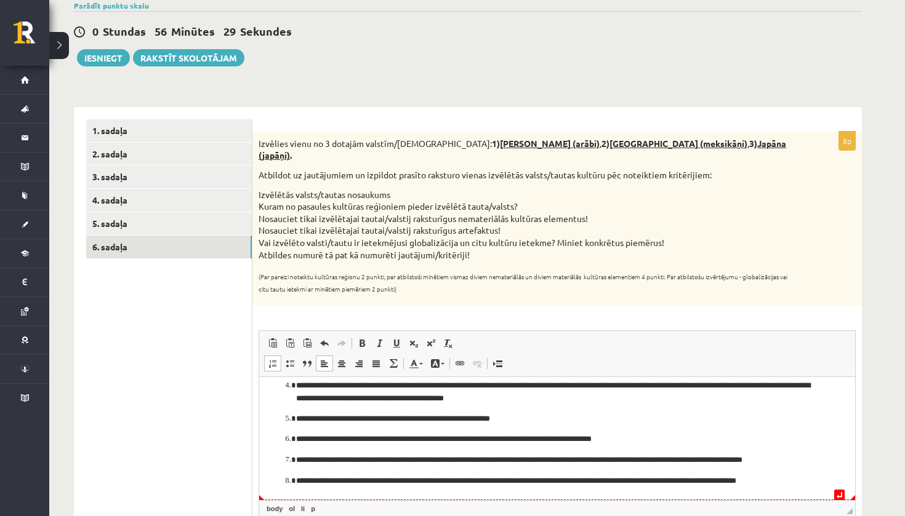
click at [302, 483] on p "**********" at bounding box center [557, 487] width 522 height 25
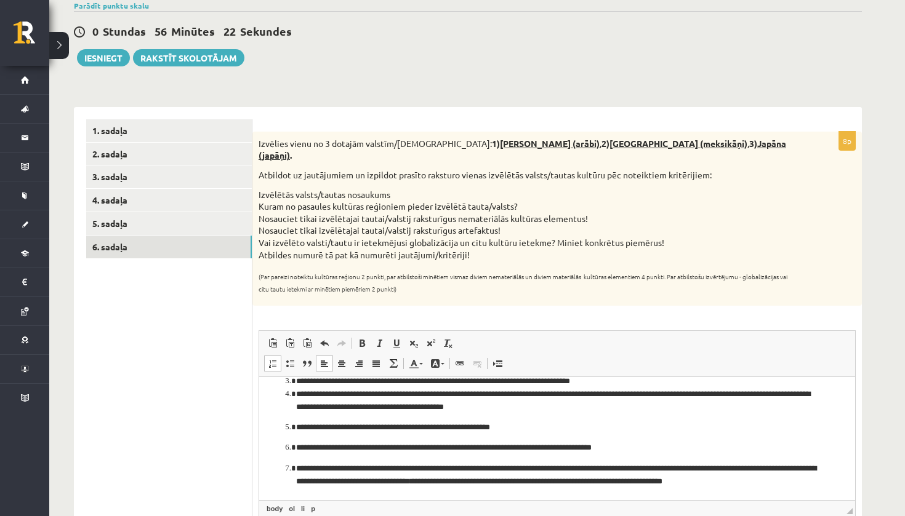
scroll to position [40, 0]
click at [302, 469] on p "**********" at bounding box center [557, 475] width 522 height 25
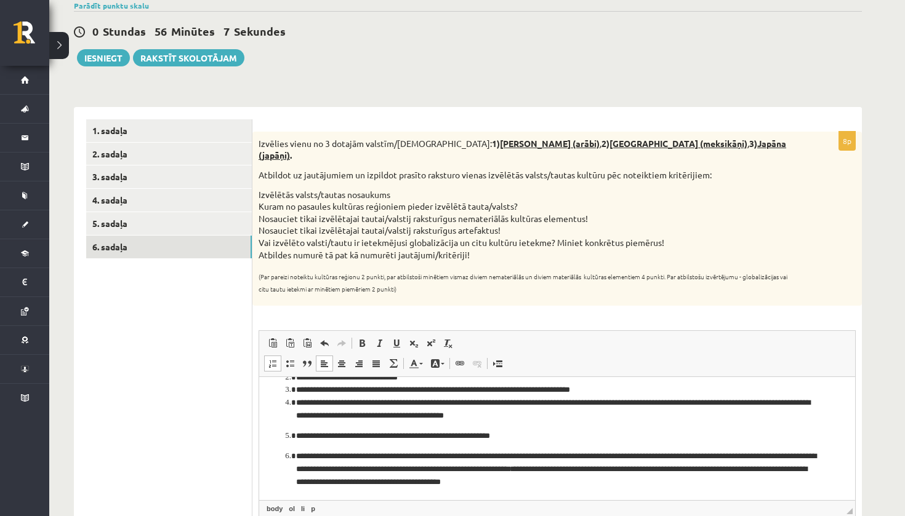
click at [303, 455] on p "**********" at bounding box center [557, 470] width 522 height 38
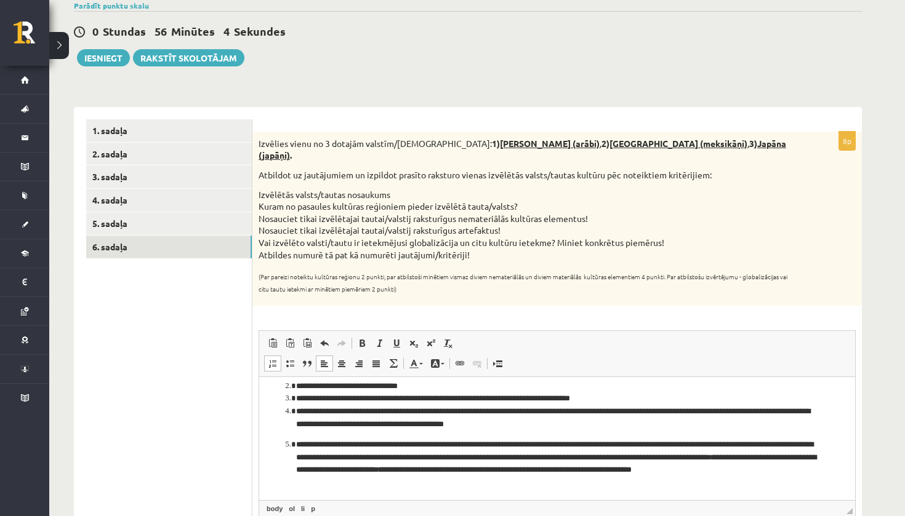
scroll to position [23, 0]
click at [106, 59] on button "Iesniegt" at bounding box center [103, 57] width 53 height 17
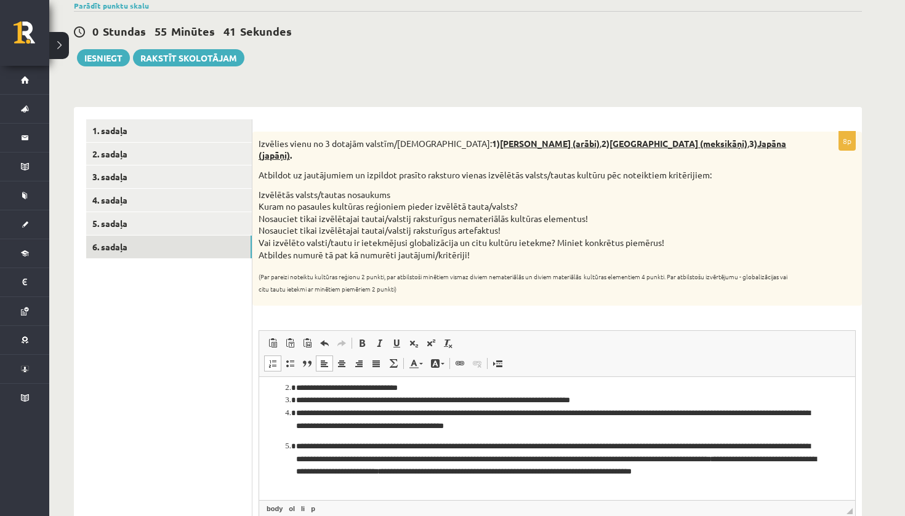
click at [375, 476] on p "**********" at bounding box center [557, 466] width 522 height 50
click at [374, 470] on p "**********" at bounding box center [557, 466] width 522 height 50
click at [104, 49] on div "0 Stundas 55 Minūtes 28 Sekundes Ieskaite saglabāta! Iesniegt Rakstīt skolotājam" at bounding box center [468, 38] width 788 height 55
click at [104, 54] on button "Iesniegt" at bounding box center [103, 57] width 53 height 17
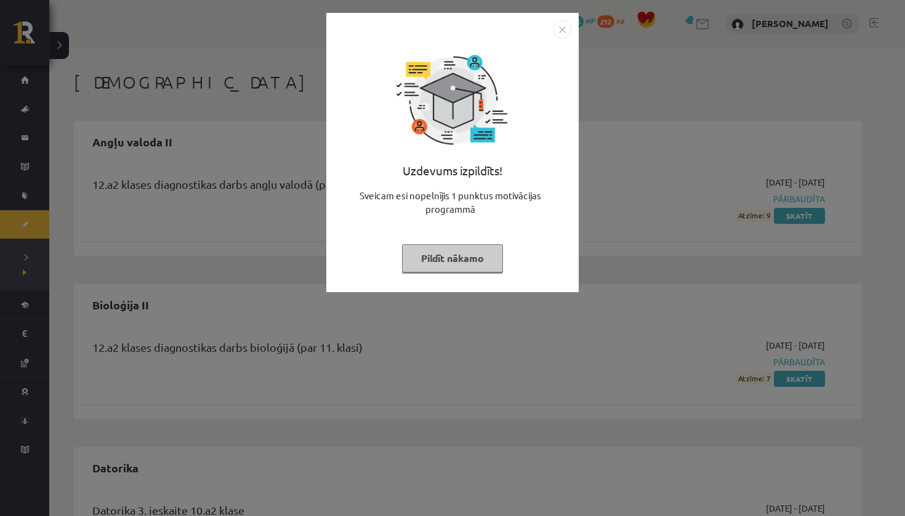
click at [460, 256] on button "Pildīt nākamo" at bounding box center [452, 258] width 101 height 28
